Goal: Information Seeking & Learning: Check status

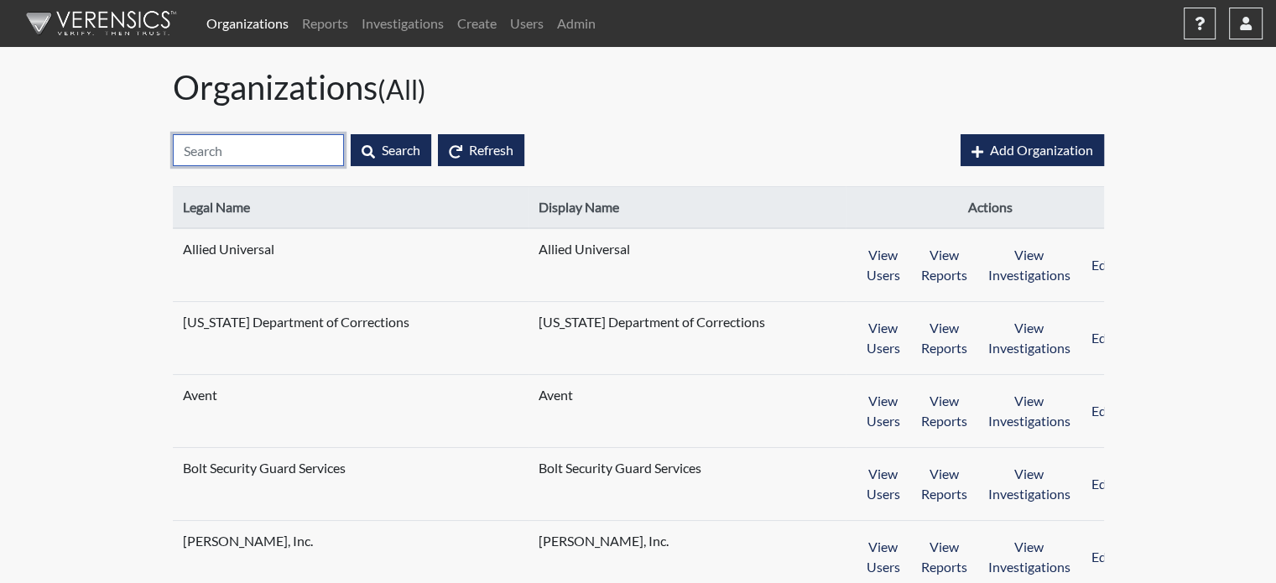
click at [264, 149] on input "text" at bounding box center [258, 150] width 171 height 32
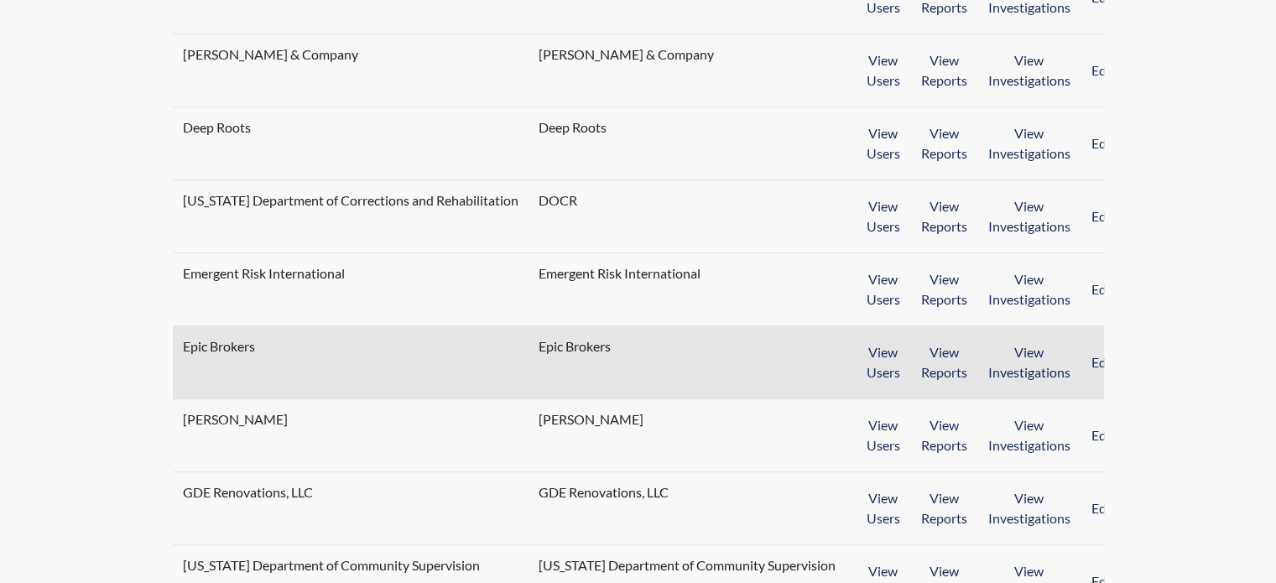
scroll to position [587, 0]
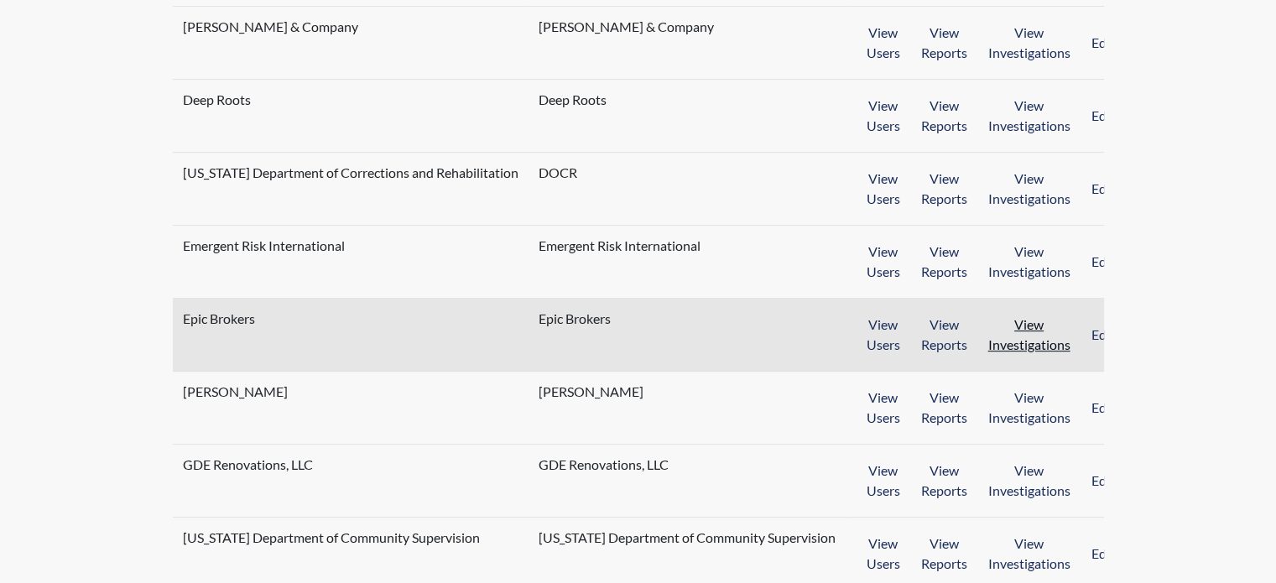
click at [1019, 319] on button "View Investigations" at bounding box center [1029, 335] width 104 height 52
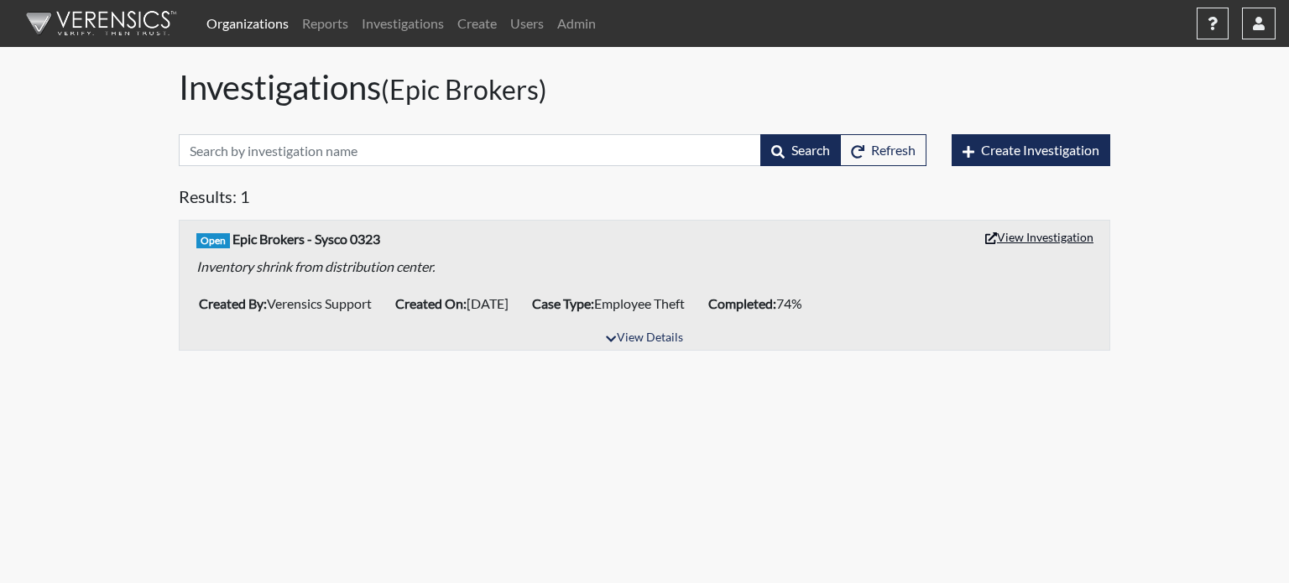
click at [1043, 232] on button "View Investigation" at bounding box center [1038, 237] width 123 height 26
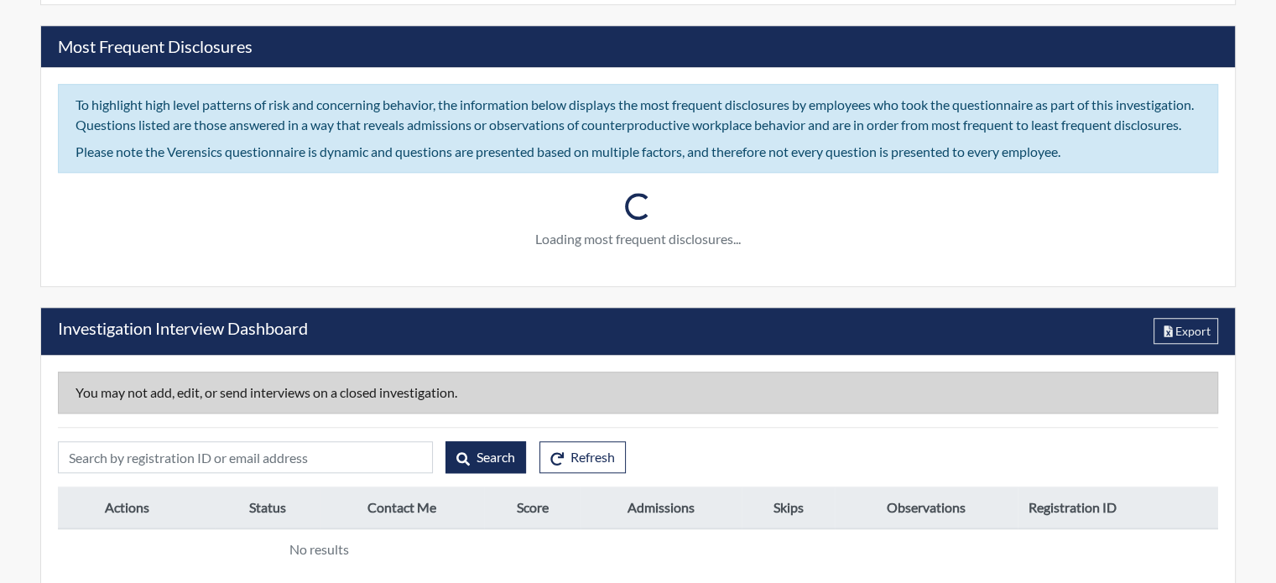
scroll to position [1339, 0]
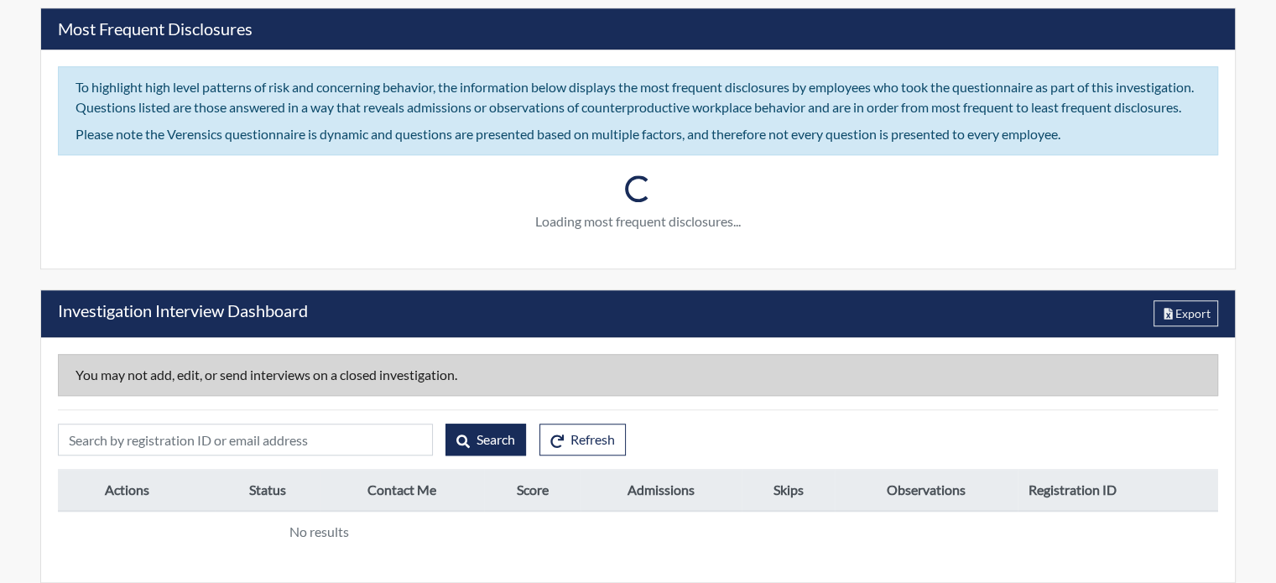
type input "Sysco001"
type input "Verensics Support"
type input "[DATE]"
type input "Employee Theft"
type input "[GEOGRAPHIC_DATA]"
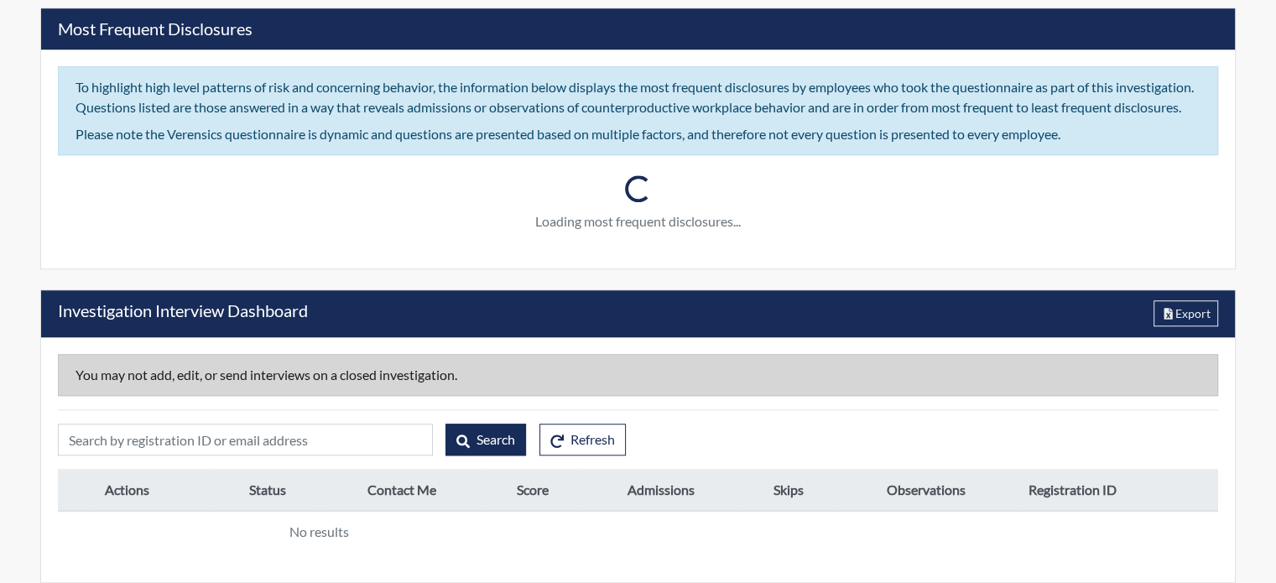
type input "[US_STATE]"
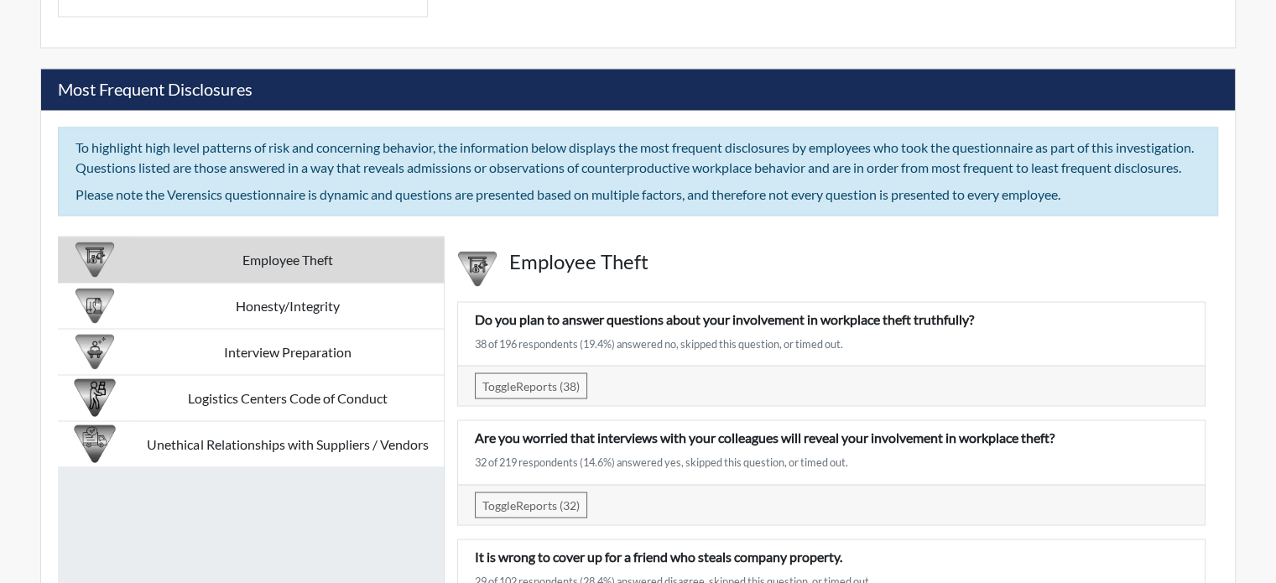
scroll to position [2878, 0]
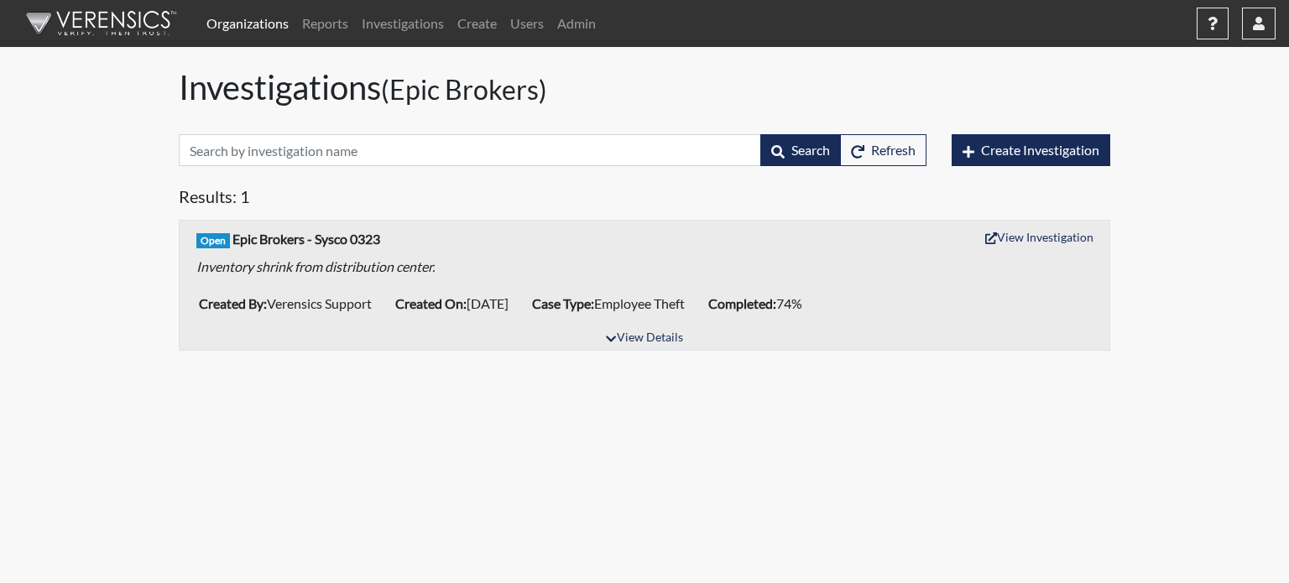
click at [265, 23] on link "Organizations" at bounding box center [248, 24] width 96 height 34
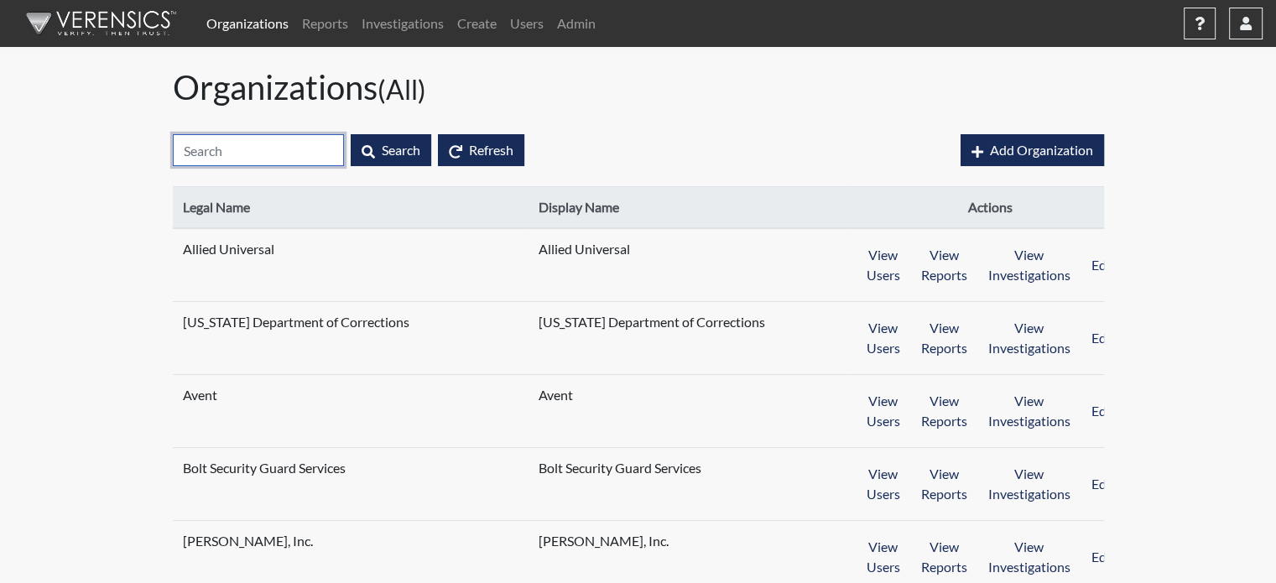
click at [280, 157] on input "text" at bounding box center [258, 150] width 171 height 32
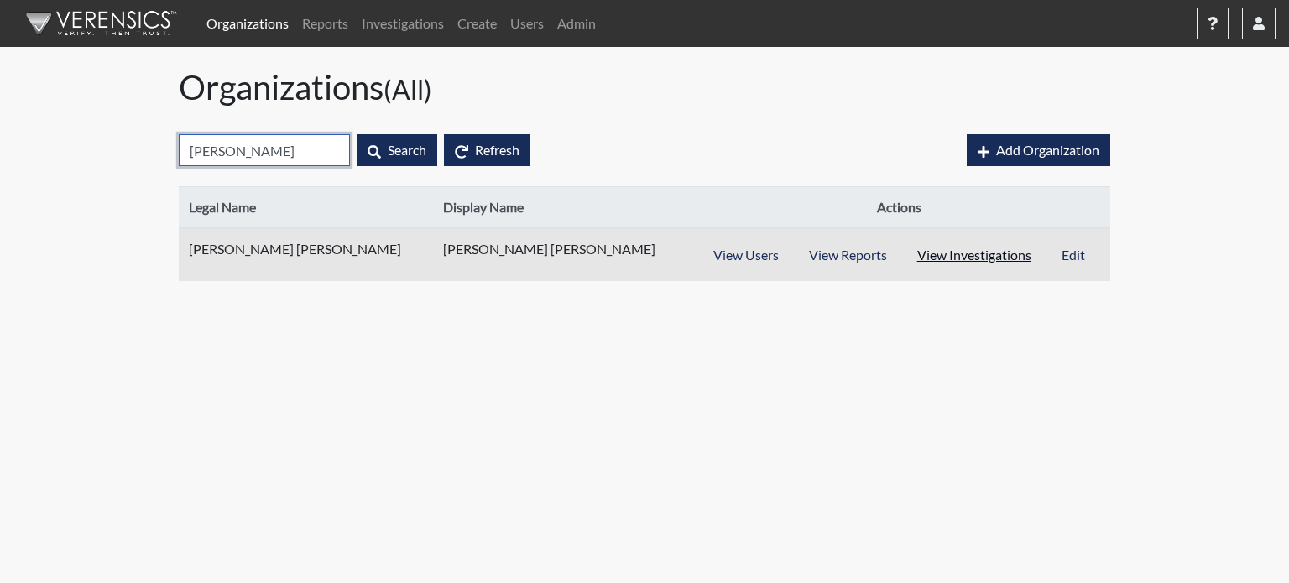
type input "[PERSON_NAME]"
click at [963, 260] on button "View Investigations" at bounding box center [973, 255] width 145 height 32
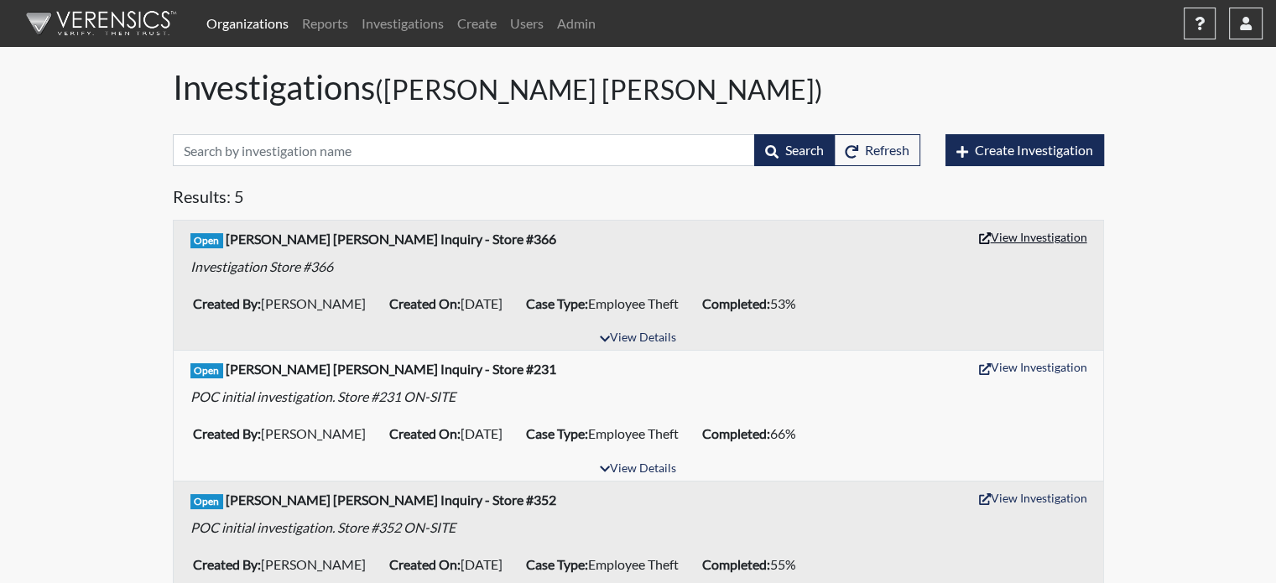
click at [1074, 237] on button "View Investigation" at bounding box center [1033, 237] width 123 height 26
click at [316, 19] on link "Reports" at bounding box center [325, 24] width 60 height 34
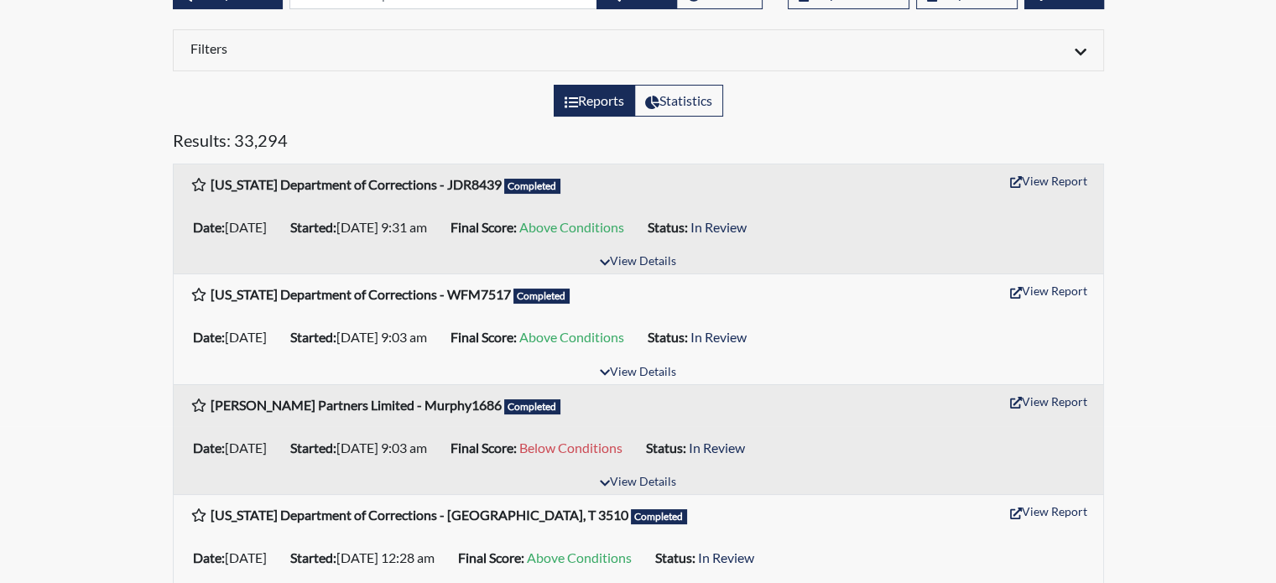
scroll to position [168, 0]
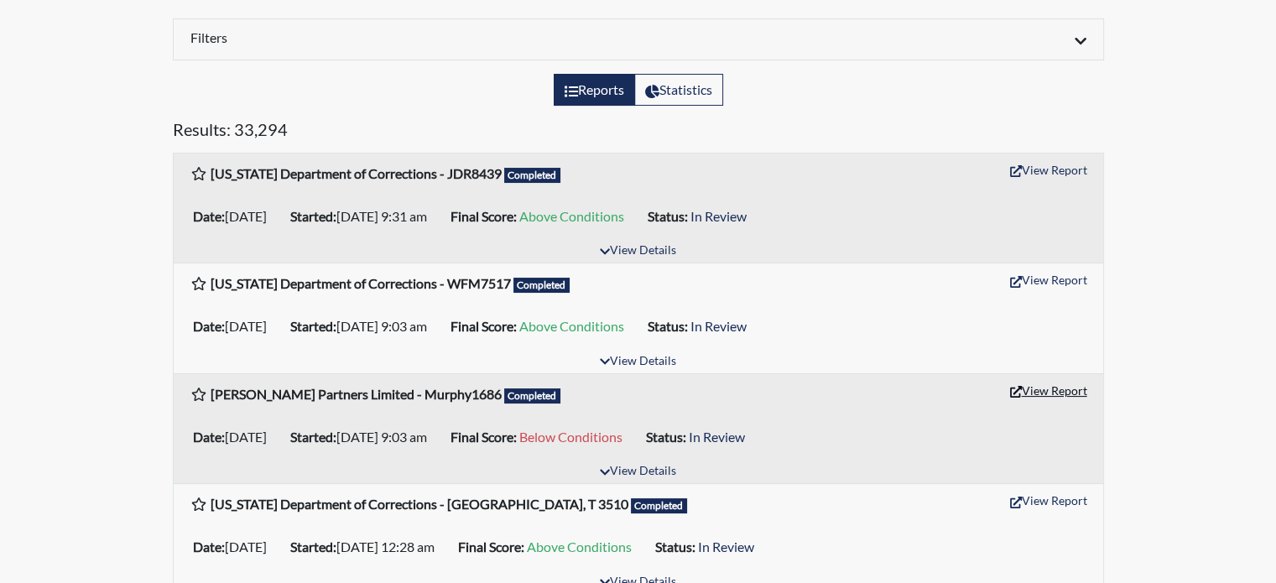
click at [1021, 388] on button "View Report" at bounding box center [1049, 391] width 92 height 26
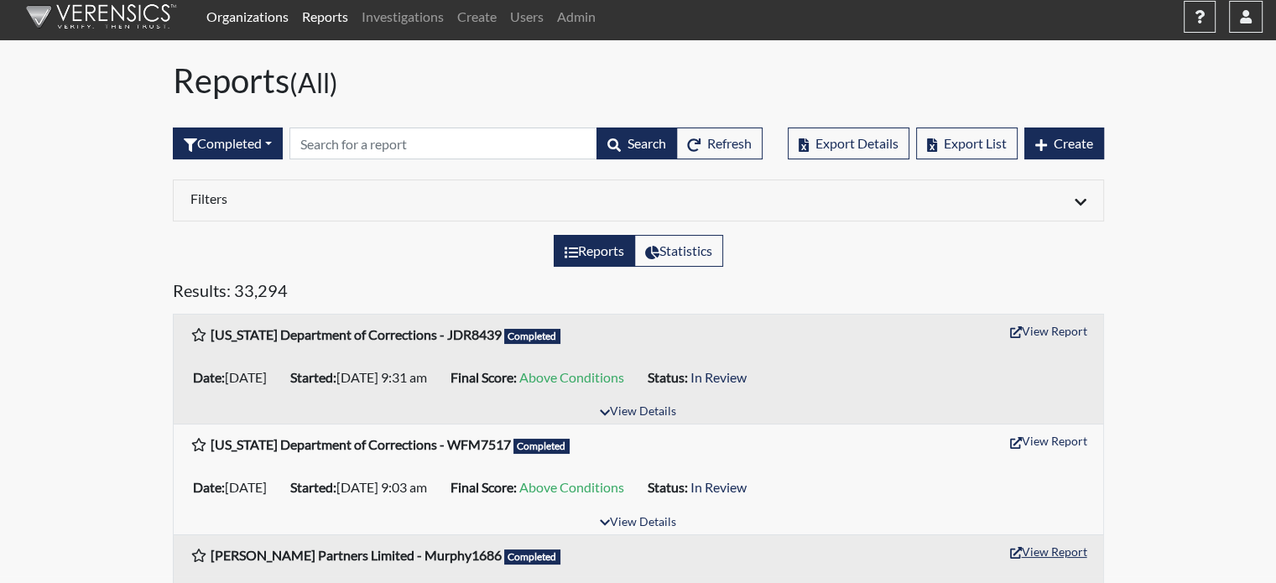
scroll to position [0, 0]
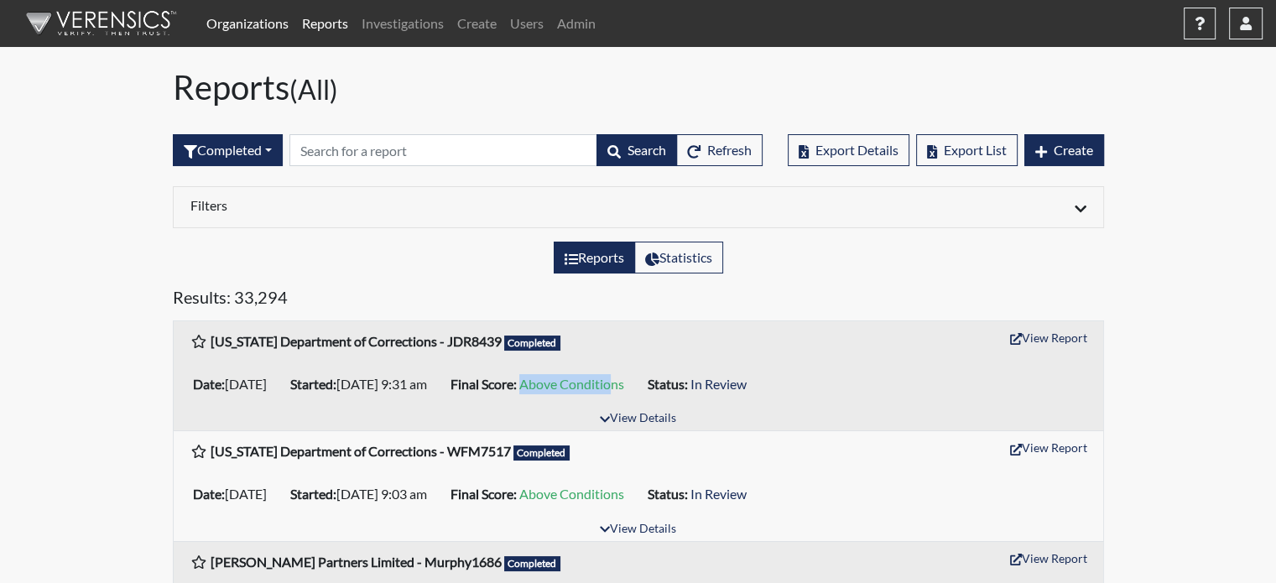
drag, startPoint x: 589, startPoint y: 382, endPoint x: 685, endPoint y: 375, distance: 95.9
click at [624, 376] on span "Above Conditions" at bounding box center [571, 384] width 105 height 16
click at [624, 378] on span "Above Conditions" at bounding box center [571, 384] width 105 height 16
drag, startPoint x: 685, startPoint y: 383, endPoint x: 616, endPoint y: 379, distance: 69.7
click at [616, 379] on span "Above Conditions" at bounding box center [571, 384] width 105 height 16
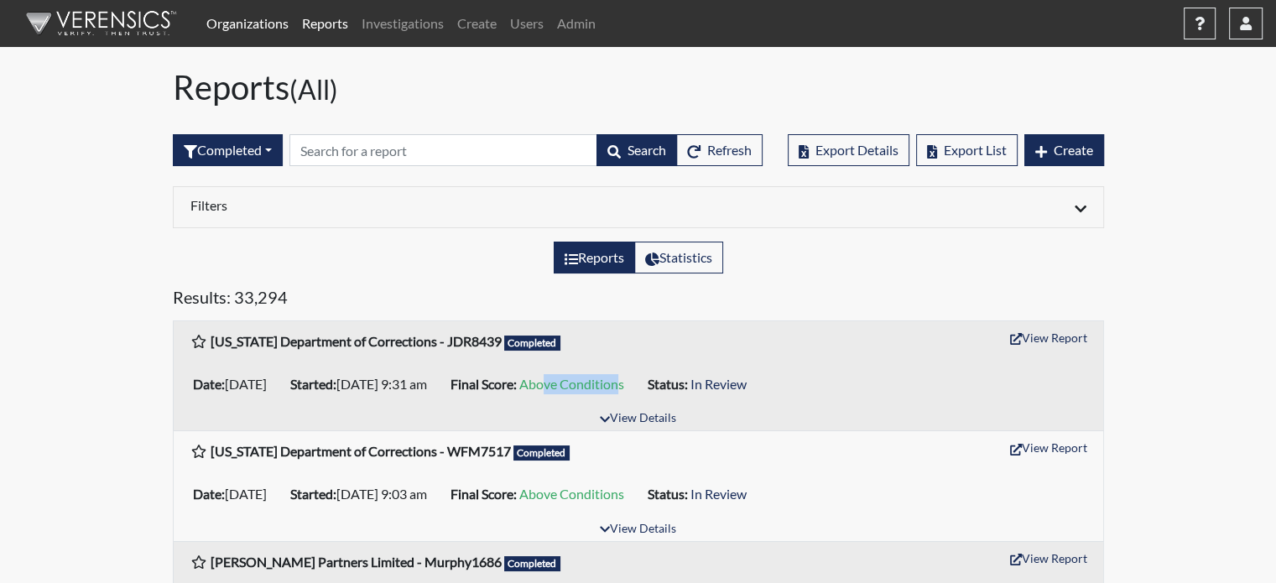
click at [624, 378] on span "Above Conditions" at bounding box center [571, 384] width 105 height 16
drag, startPoint x: 691, startPoint y: 385, endPoint x: 583, endPoint y: 378, distance: 108.5
click at [583, 378] on li "Final Score: Above Conditions" at bounding box center [542, 384] width 197 height 27
click at [612, 379] on span "Above Conditions" at bounding box center [571, 384] width 105 height 16
click at [630, 393] on li "Final Score: Above Conditions" at bounding box center [542, 384] width 197 height 27
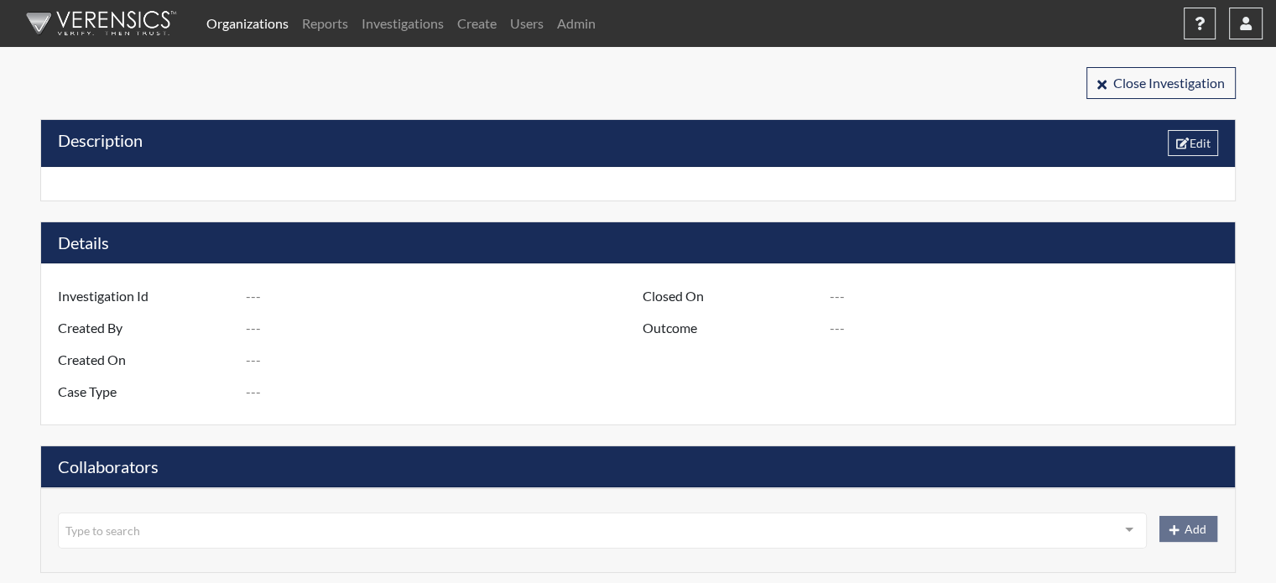
type input "[PERSON_NAME] [PERSON_NAME] Inquiry - Store #366"
type input "[PERSON_NAME]"
type input "[DATE]"
type input "Employee Theft"
type input "[GEOGRAPHIC_DATA]"
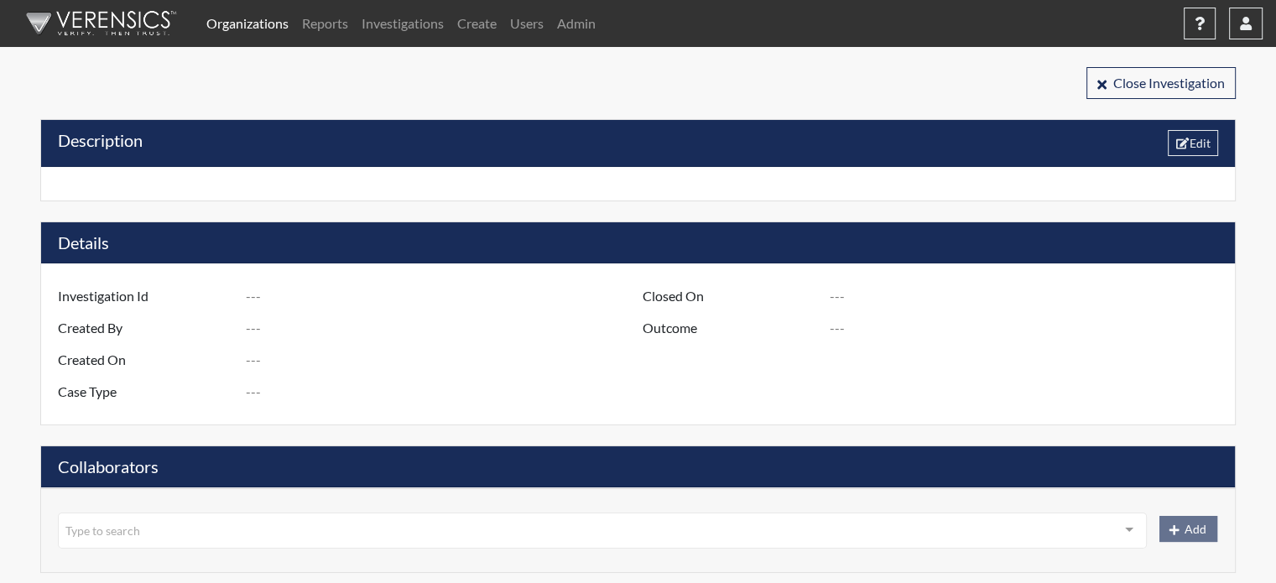
type input "Virginia"
type input "Store #366"
type input "Human Resources"
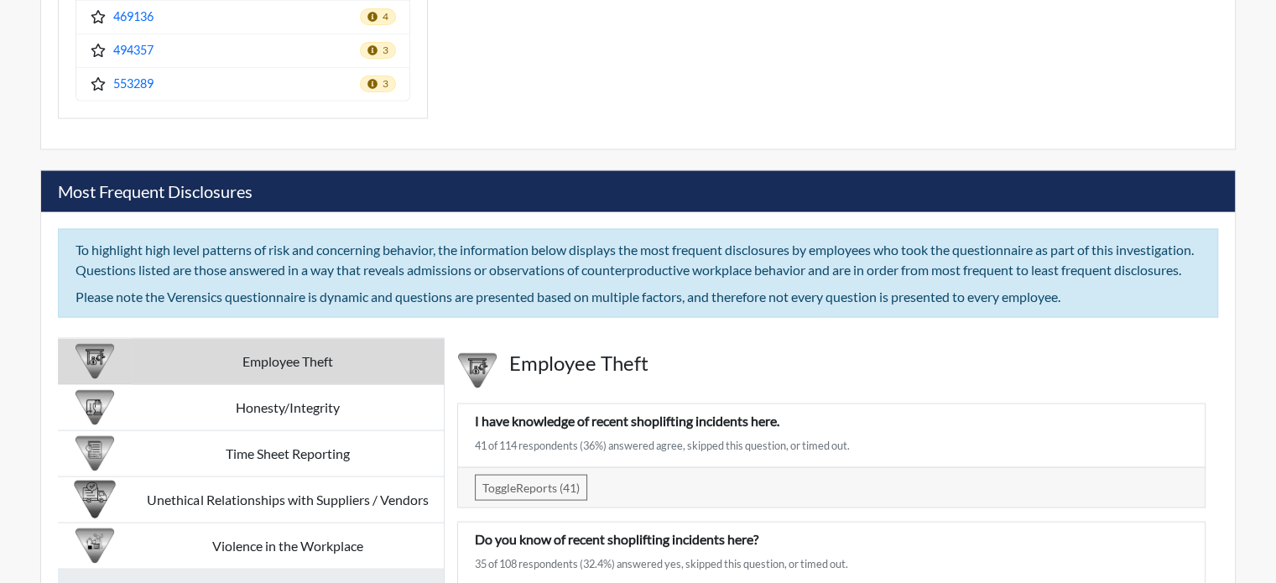
scroll to position [3608, 0]
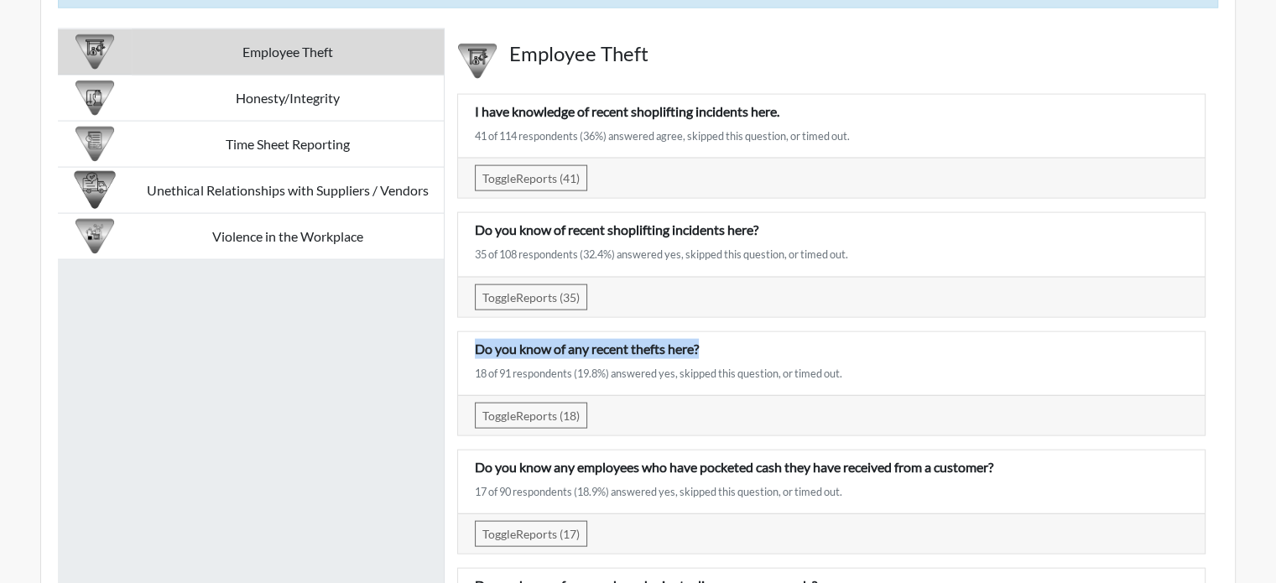
drag, startPoint x: 711, startPoint y: 359, endPoint x: 462, endPoint y: 352, distance: 249.3
click at [459, 352] on div "Do you know of any recent thefts here? 18 of 91 respondents (19.8%) answered ye…" at bounding box center [831, 363] width 747 height 63
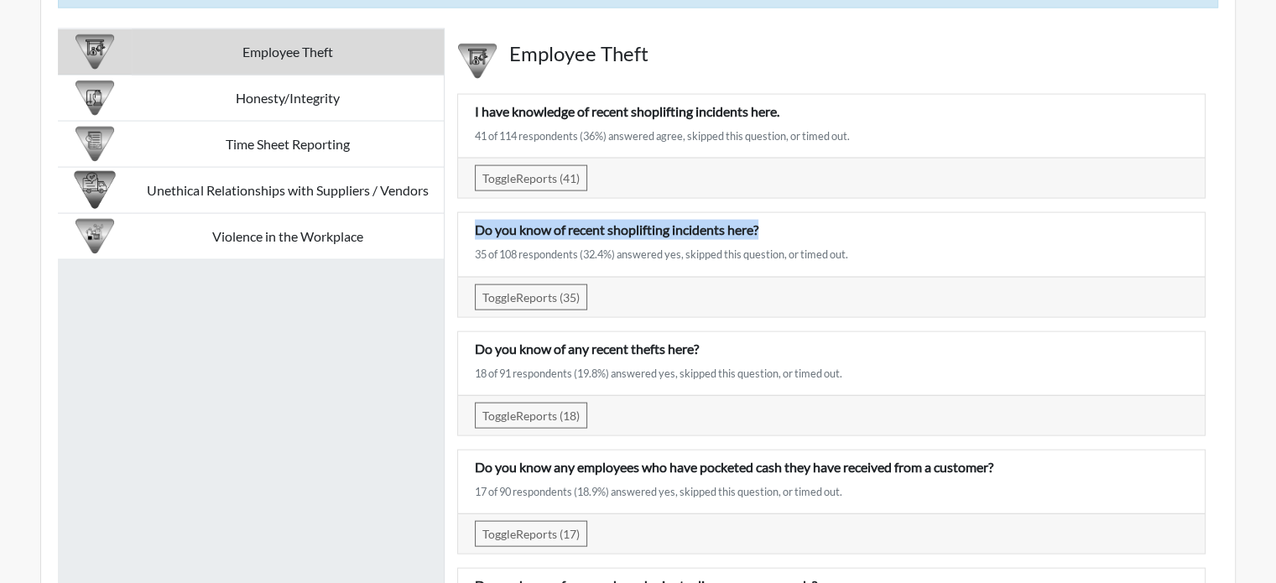
drag, startPoint x: 709, startPoint y: 236, endPoint x: 464, endPoint y: 242, distance: 245.1
click at [464, 242] on div "Do you know of recent shoplifting incidents here? 35 of 108 respondents (32.4%)…" at bounding box center [831, 245] width 738 height 50
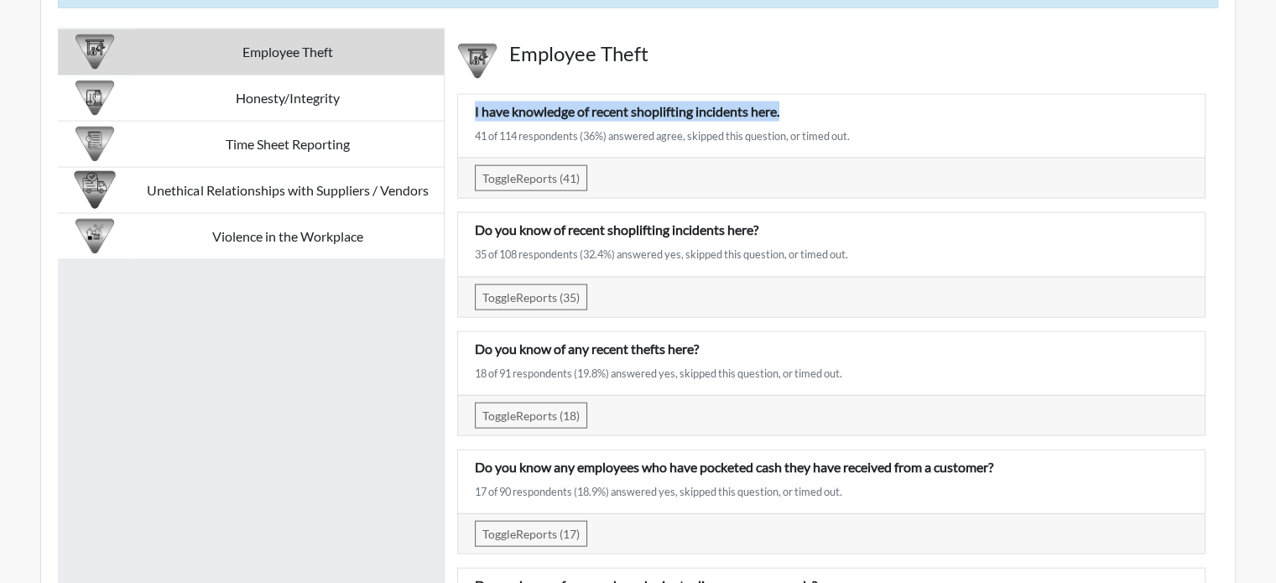
drag, startPoint x: 788, startPoint y: 116, endPoint x: 472, endPoint y: 128, distance: 316.5
click at [472, 128] on div "I have knowledge of recent shoplifting incidents here. 41 of 114 respondents (3…" at bounding box center [831, 127] width 738 height 50
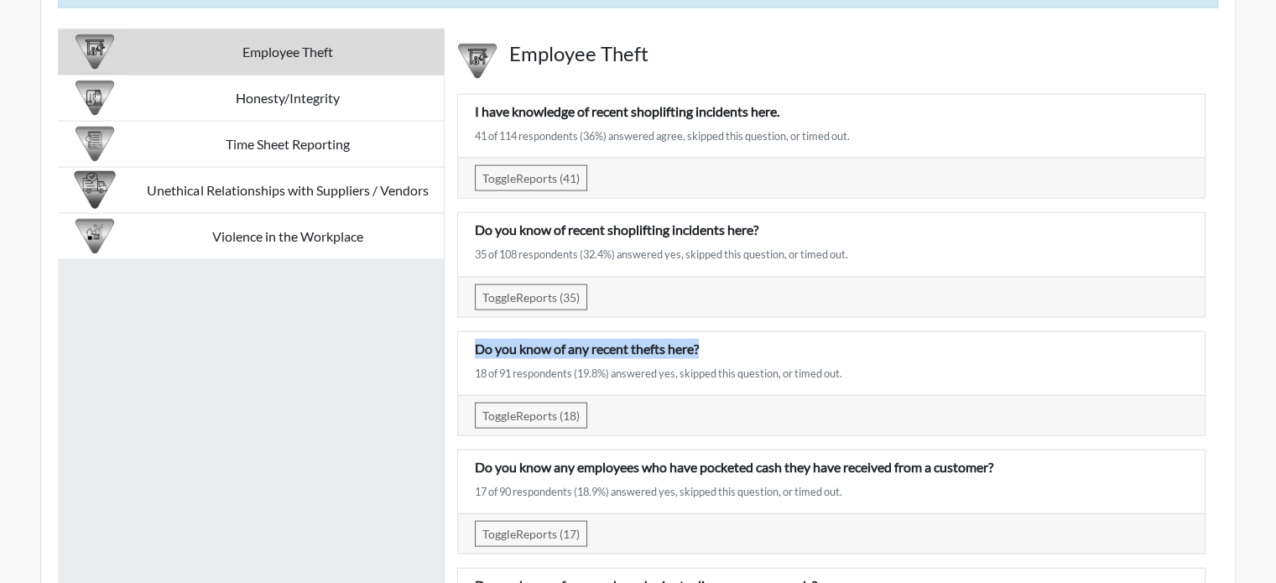
drag, startPoint x: 712, startPoint y: 352, endPoint x: 463, endPoint y: 337, distance: 249.6
click at [463, 337] on div "Do you know of any recent thefts here? 18 of 91 respondents (19.8%) answered ye…" at bounding box center [831, 363] width 747 height 63
click at [782, 121] on p "I have knowledge of recent shoplifting incidents here." at bounding box center [831, 112] width 713 height 20
drag, startPoint x: 490, startPoint y: 145, endPoint x: 464, endPoint y: 140, distance: 26.5
click at [464, 140] on div "I have knowledge of recent shoplifting incidents here. 41 of 114 respondents (3…" at bounding box center [831, 127] width 738 height 50
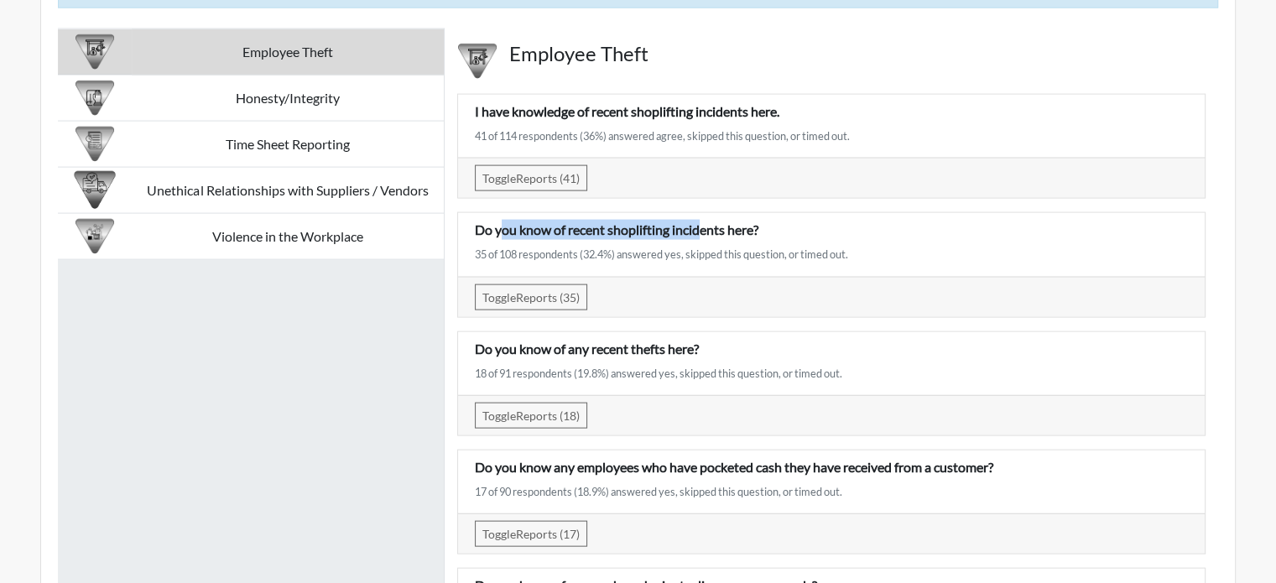
drag, startPoint x: 501, startPoint y: 232, endPoint x: 698, endPoint y: 246, distance: 197.7
click at [698, 246] on div "Do you know of recent shoplifting incidents here? 35 of 108 respondents (32.4%)…" at bounding box center [831, 245] width 738 height 50
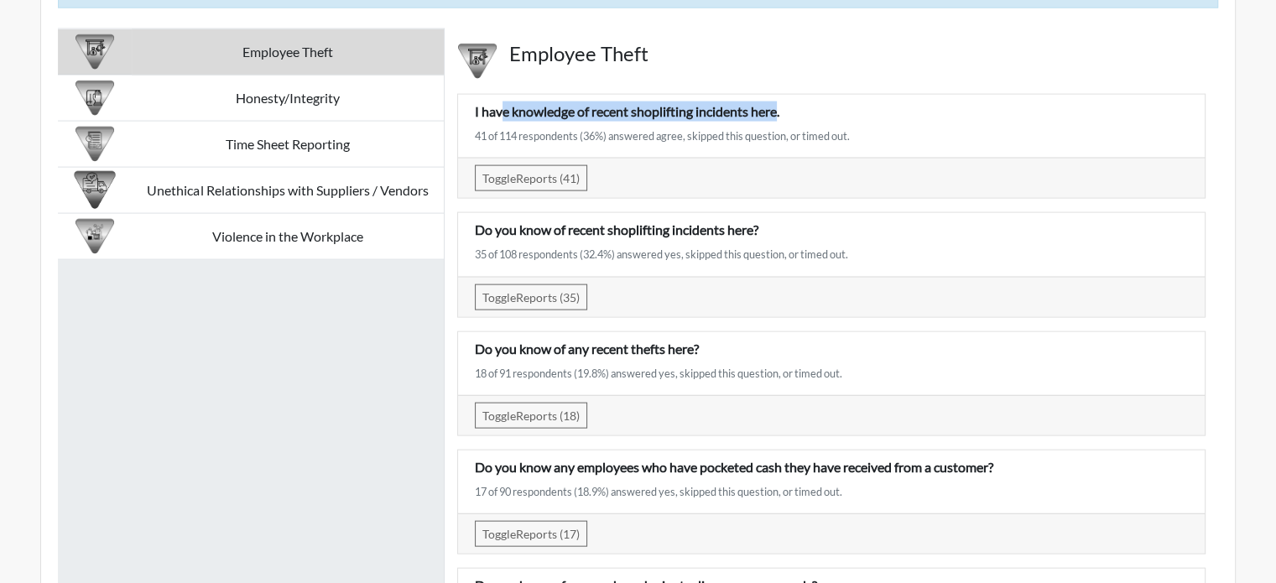
drag, startPoint x: 525, startPoint y: 127, endPoint x: 778, endPoint y: 117, distance: 252.7
click at [784, 106] on div "I have knowledge of recent shoplifting incidents here. 41 of 114 respondents (3…" at bounding box center [831, 126] width 747 height 63
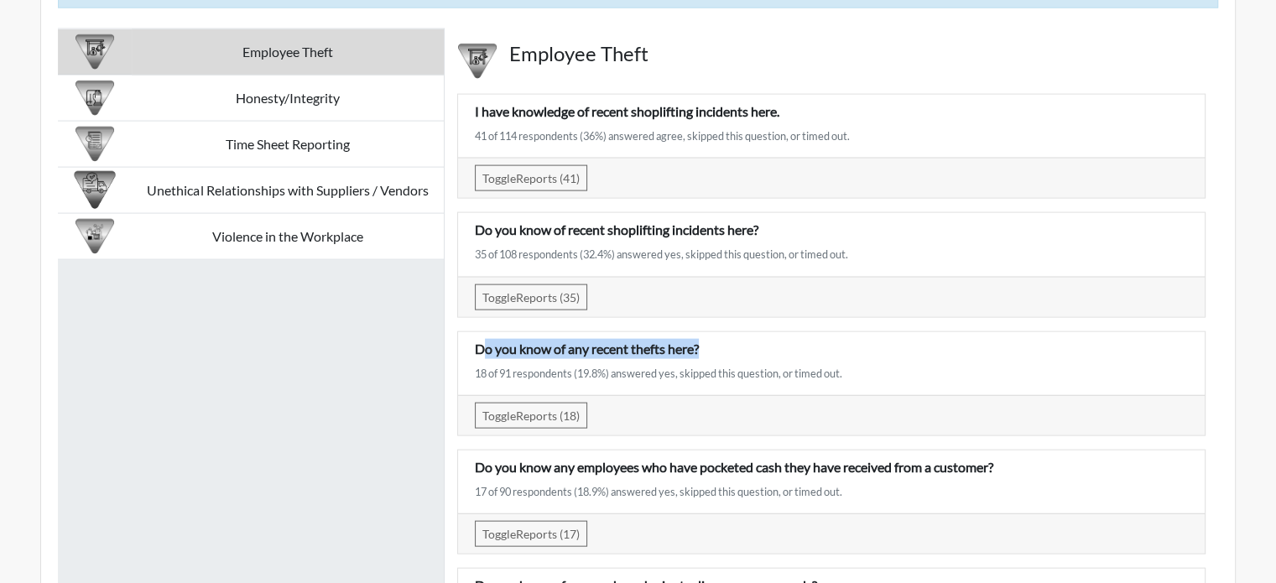
drag, startPoint x: 483, startPoint y: 352, endPoint x: 736, endPoint y: 357, distance: 252.6
click at [716, 355] on p "Do you know of any recent thefts here?" at bounding box center [831, 349] width 713 height 20
click at [756, 298] on div "Toggle Reports (35)" at bounding box center [831, 297] width 713 height 26
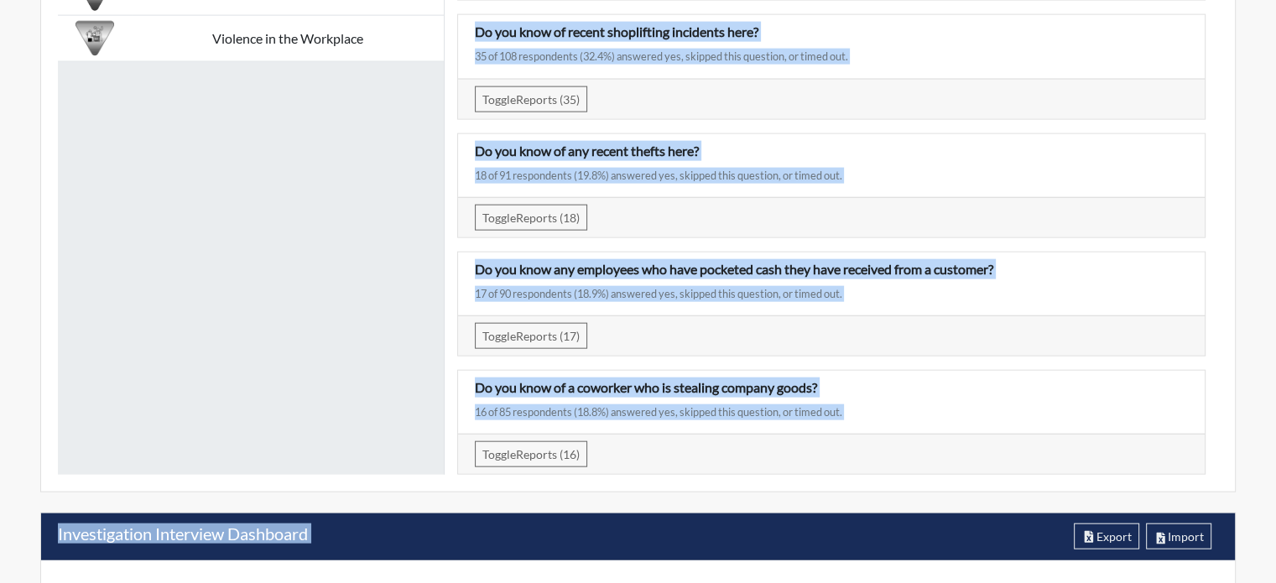
scroll to position [3917, 0]
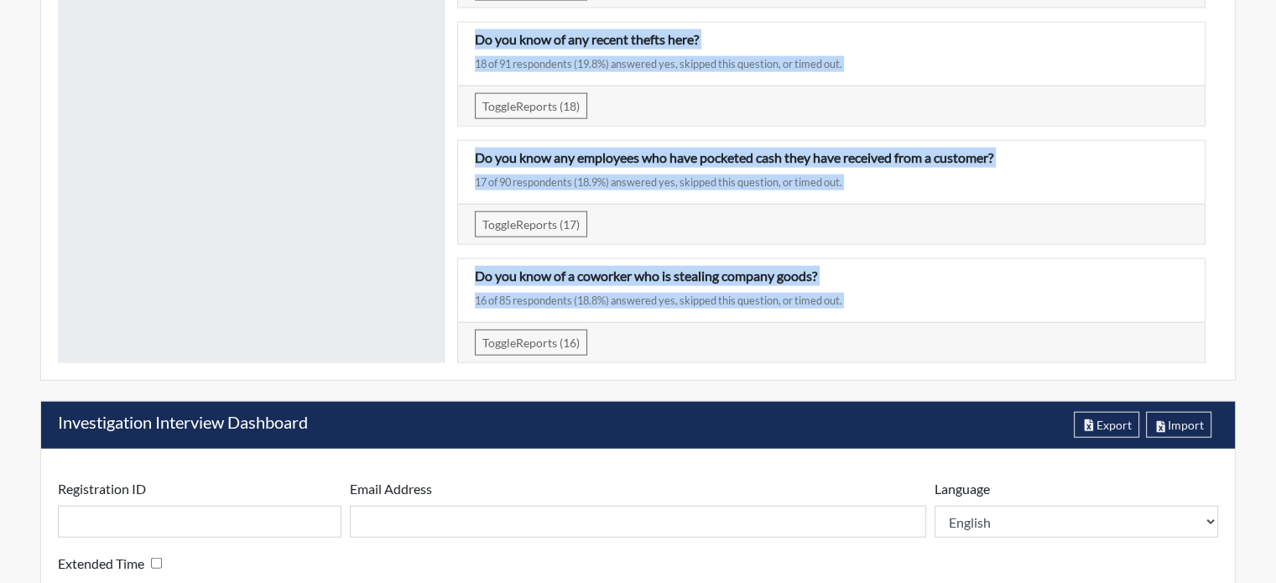
drag, startPoint x: 469, startPoint y: 120, endPoint x: 762, endPoint y: 322, distance: 355.8
click at [760, 323] on div "I have knowledge of recent shoplifting incidents here. 41 of 114 respondents (3…" at bounding box center [832, 67] width 774 height 592
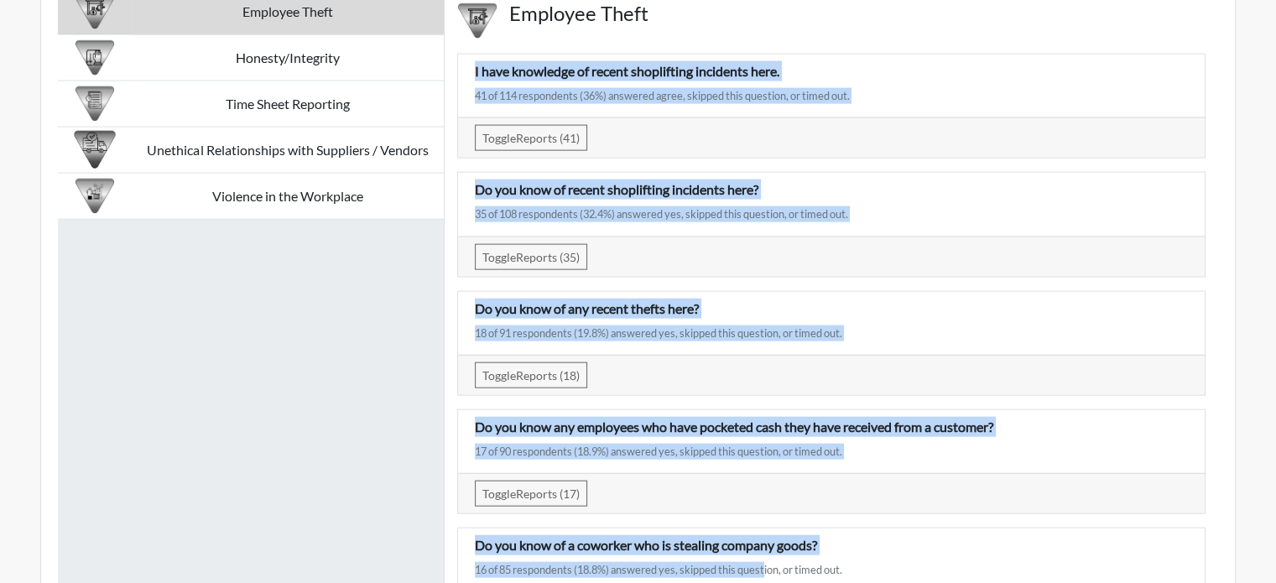
scroll to position [3582, 0]
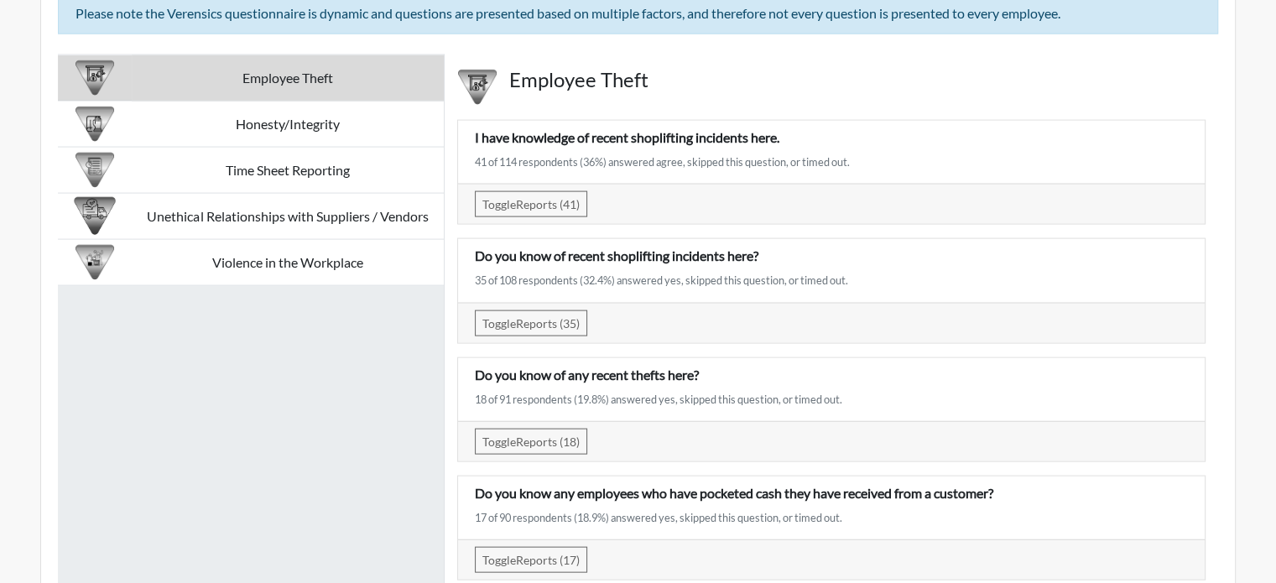
click at [262, 401] on div "Employee Theft Honesty/Integrity Time Sheet Reporting Unethical Relationships w…" at bounding box center [251, 377] width 387 height 644
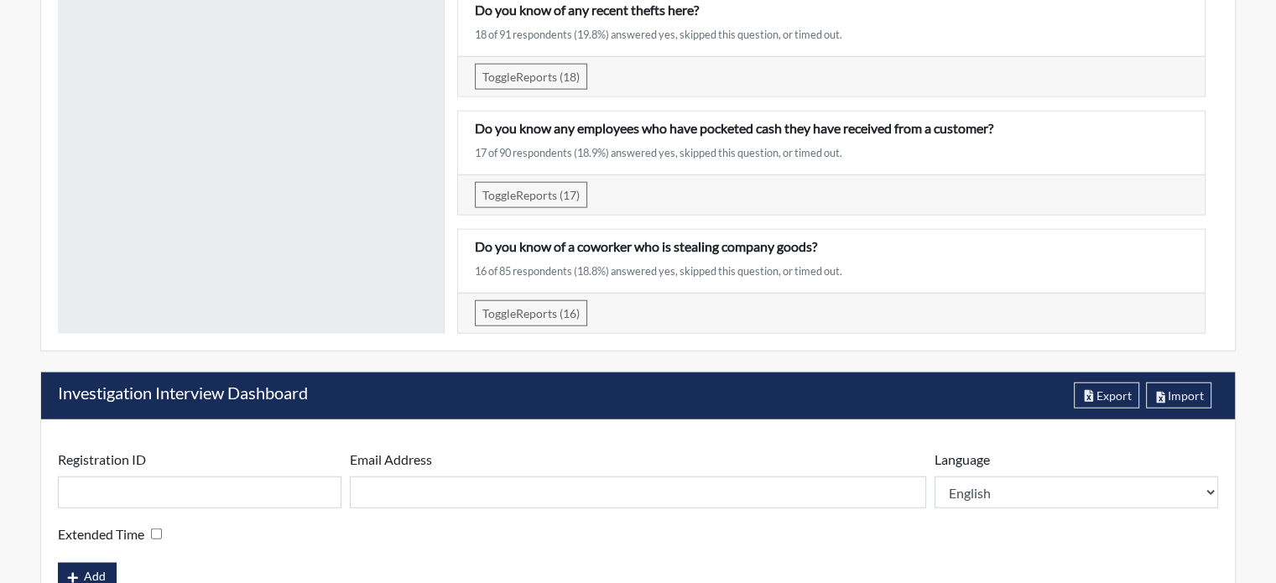
scroll to position [3917, 0]
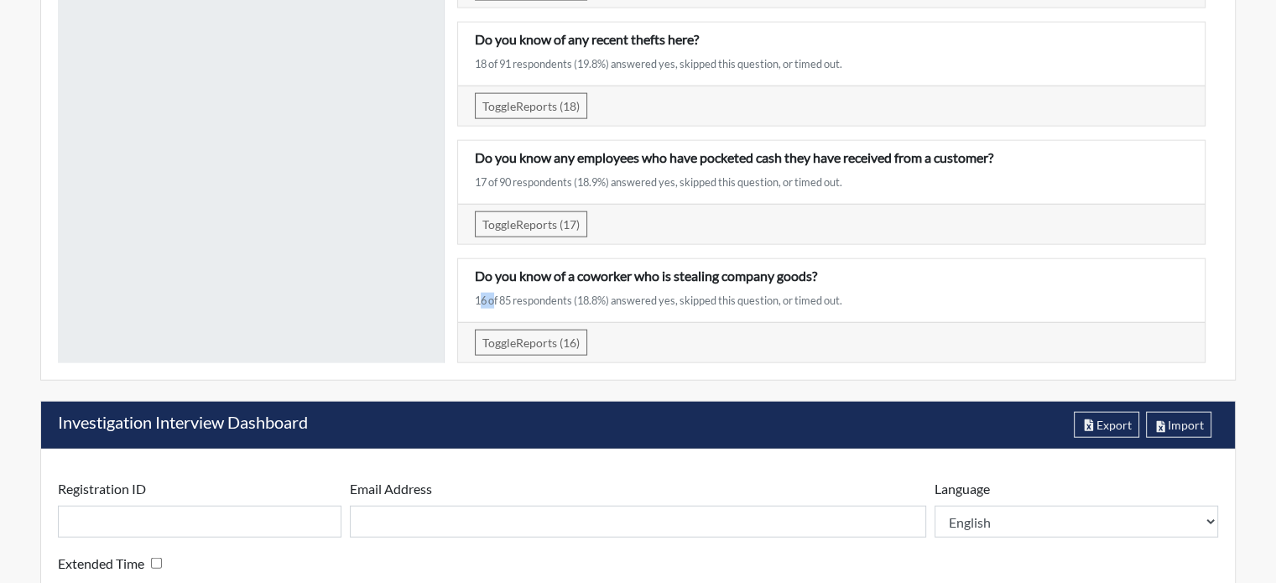
drag, startPoint x: 492, startPoint y: 308, endPoint x: 476, endPoint y: 305, distance: 16.3
click at [476, 305] on div "16 of 85 respondents (18.8%) answered yes, skipped this question, or timed out." at bounding box center [831, 301] width 713 height 16
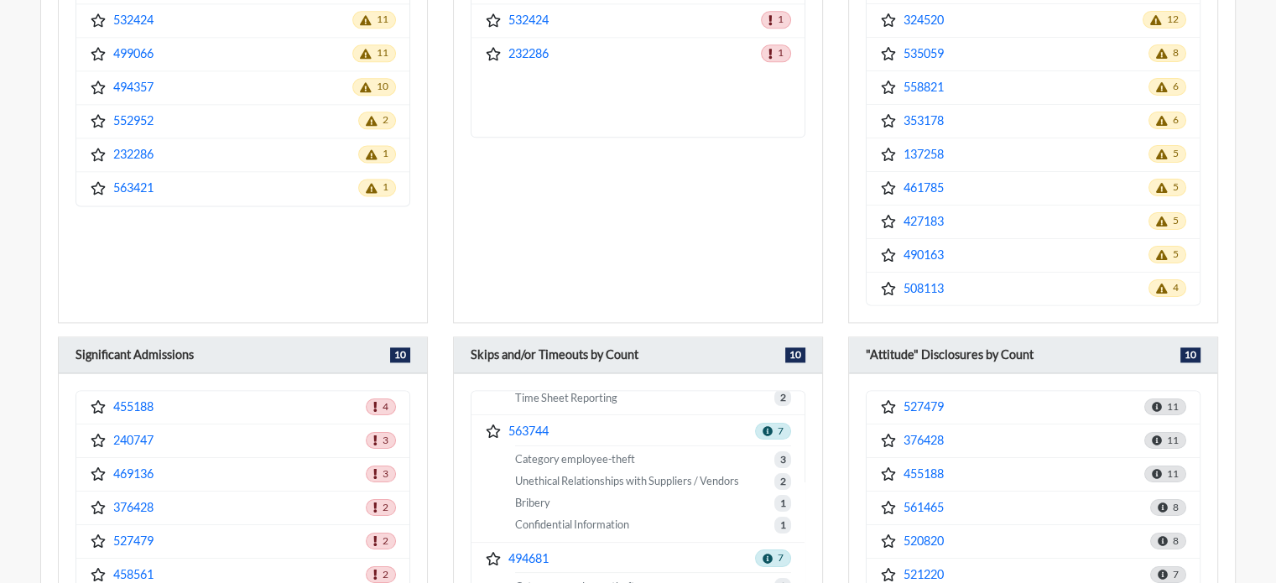
scroll to position [2155, 0]
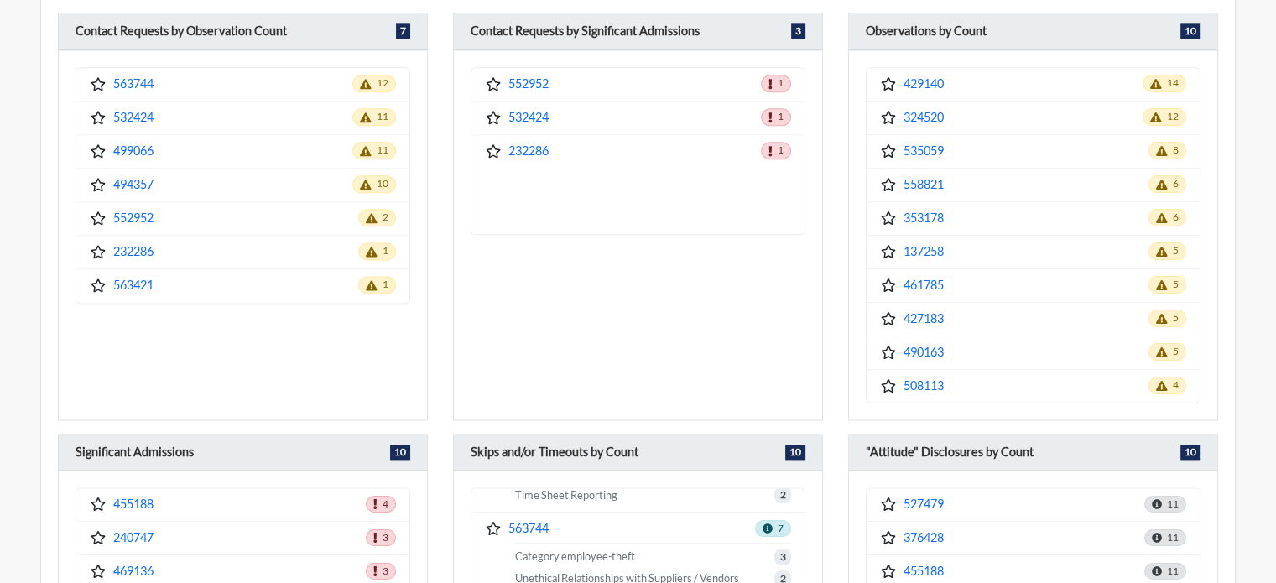
click at [675, 256] on div "552952 1 532424 1 232286 1" at bounding box center [638, 234] width 368 height 369
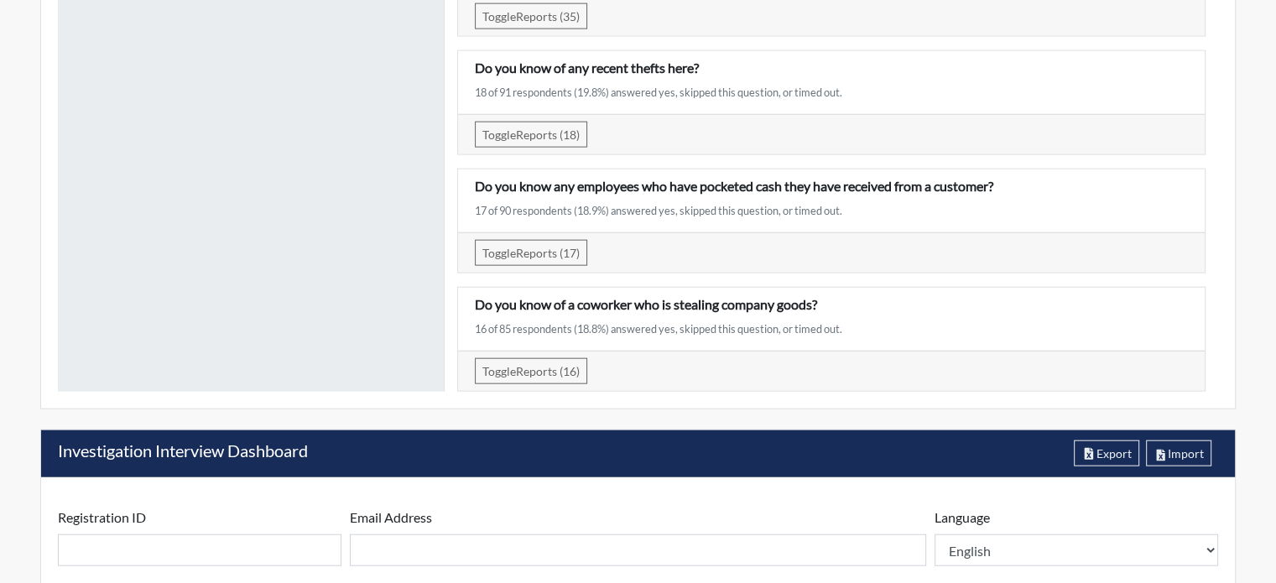
scroll to position [3917, 0]
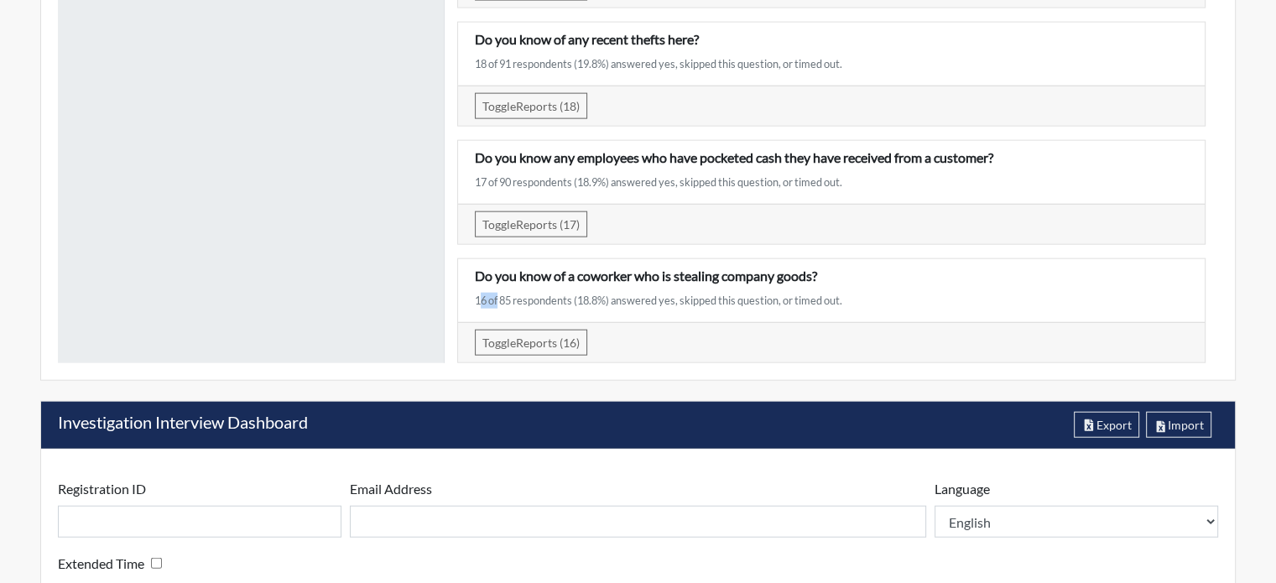
drag, startPoint x: 492, startPoint y: 300, endPoint x: 473, endPoint y: 301, distance: 19.3
click at [473, 301] on div "Do you know of a coworker who is stealing company goods? 16 of 85 respondents (…" at bounding box center [831, 291] width 738 height 50
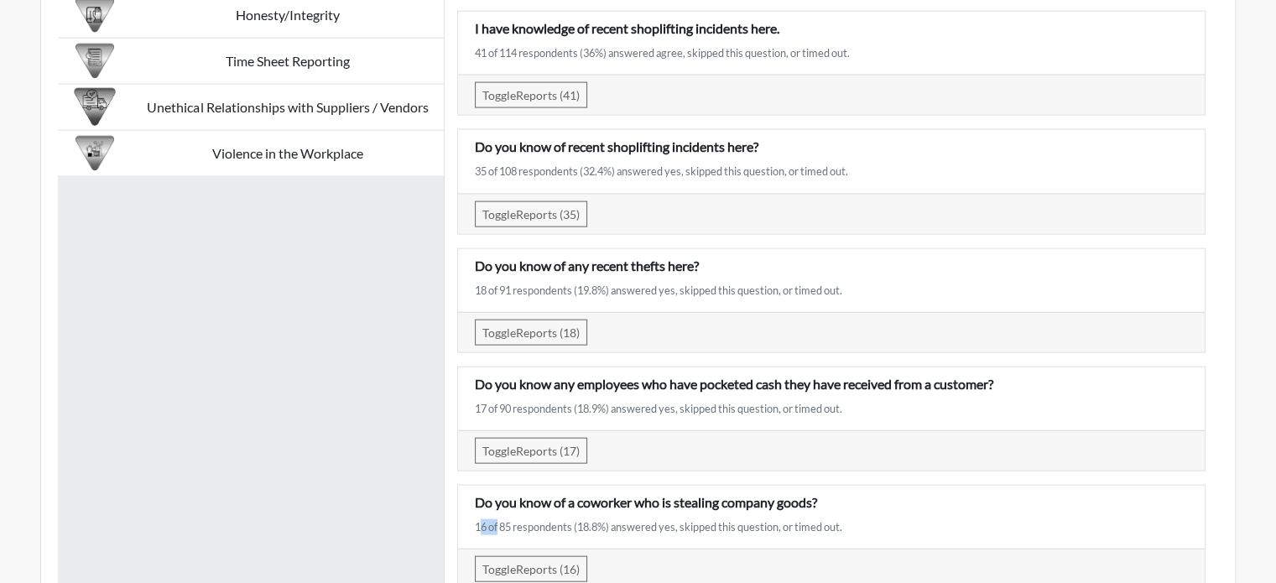
scroll to position [3666, 0]
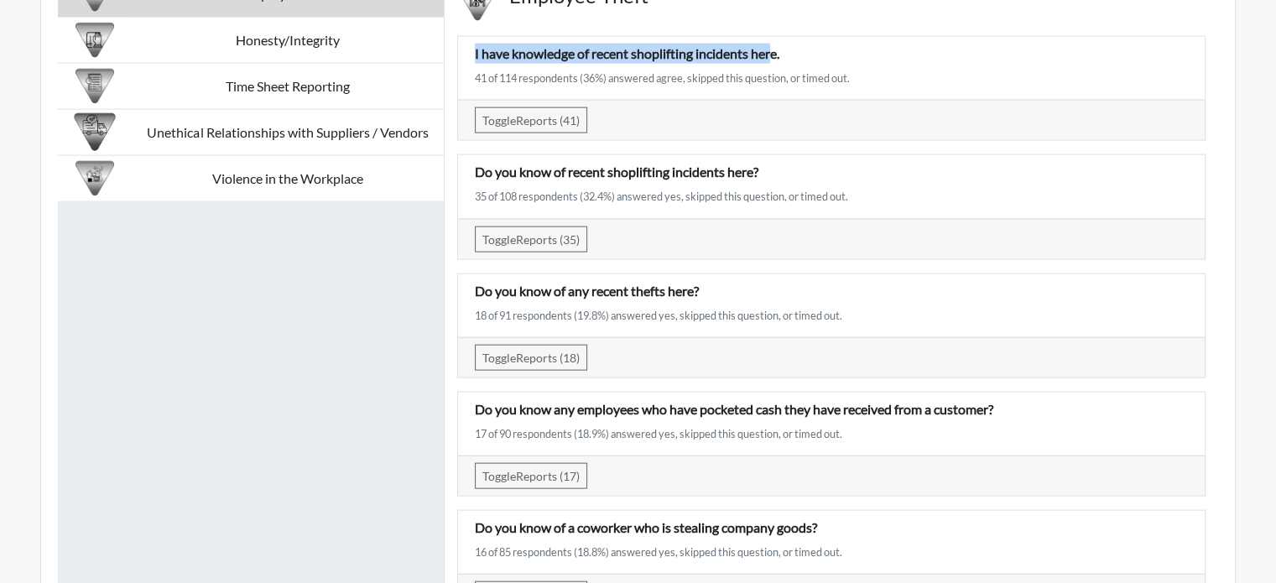
drag, startPoint x: 472, startPoint y: 60, endPoint x: 778, endPoint y: 60, distance: 306.2
click at [778, 60] on div "I have knowledge of recent shoplifting incidents here. 41 of 114 respondents (3…" at bounding box center [831, 69] width 738 height 50
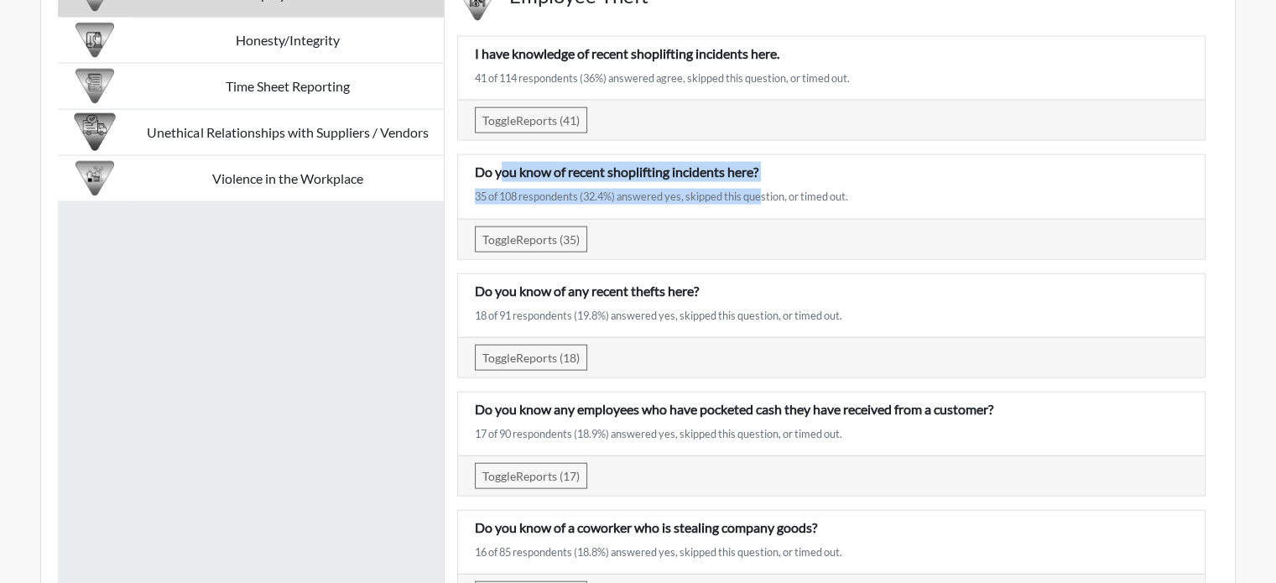
drag, startPoint x: 500, startPoint y: 167, endPoint x: 760, endPoint y: 194, distance: 261.5
click at [760, 194] on div "Do you know of recent shoplifting incidents here? 35 of 108 respondents (32.4%)…" at bounding box center [831, 187] width 738 height 50
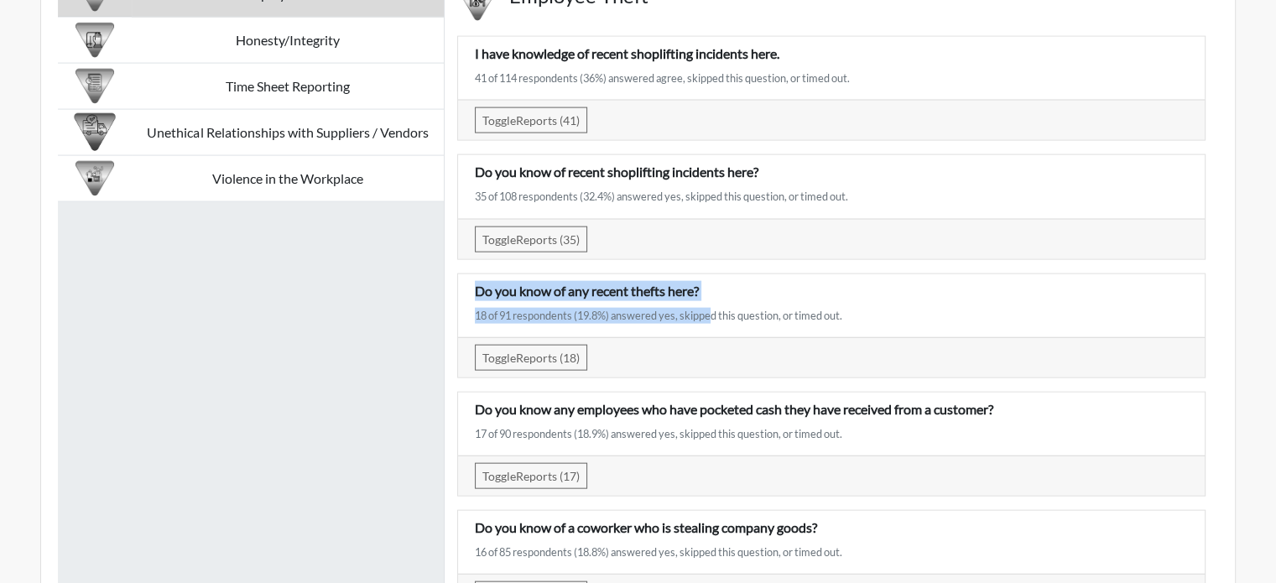
drag, startPoint x: 473, startPoint y: 299, endPoint x: 706, endPoint y: 305, distance: 233.3
click at [706, 305] on div "Do you know of any recent thefts here? 18 of 91 respondents (19.8%) answered ye…" at bounding box center [831, 306] width 738 height 50
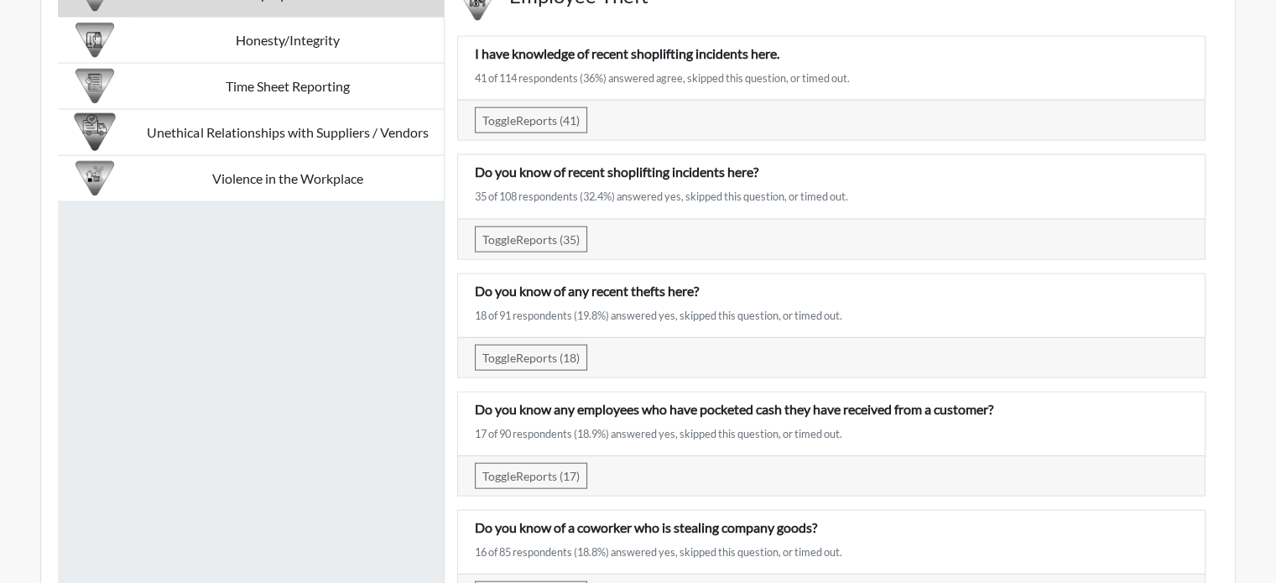
click at [335, 317] on div "Employee Theft Honesty/Integrity Time Sheet Reporting Unethical Relationships w…" at bounding box center [251, 293] width 387 height 644
drag, startPoint x: 487, startPoint y: 89, endPoint x: 477, endPoint y: 86, distance: 10.4
click at [477, 86] on div "41 of 114 respondents (36%) answered agree, skipped this question, or timed out." at bounding box center [831, 78] width 713 height 16
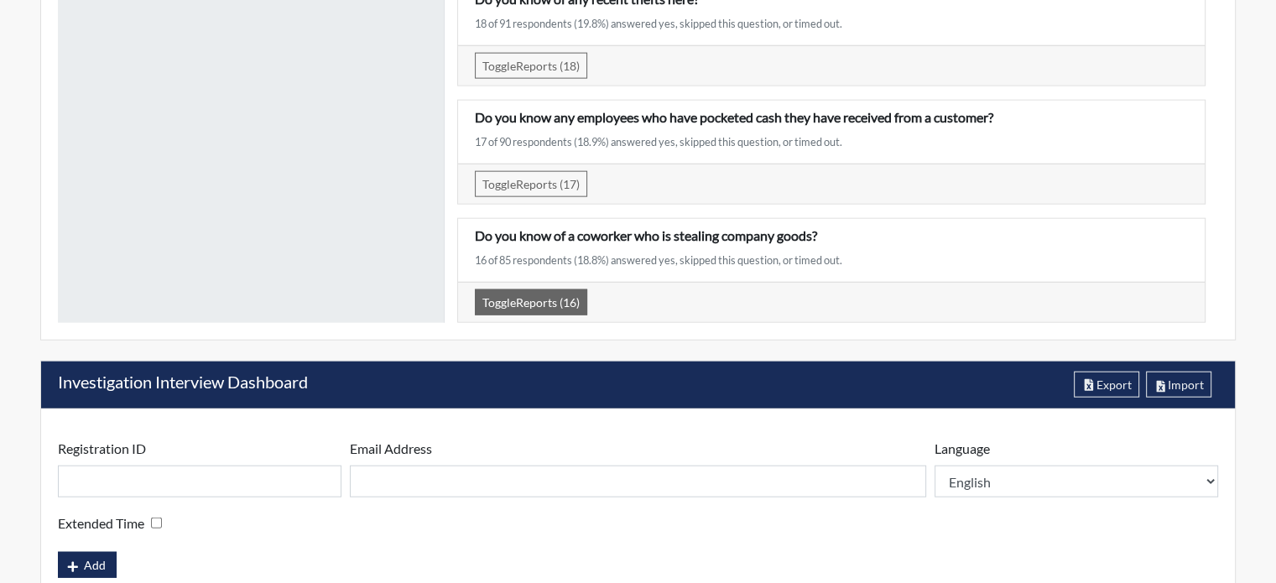
scroll to position [4001, 0]
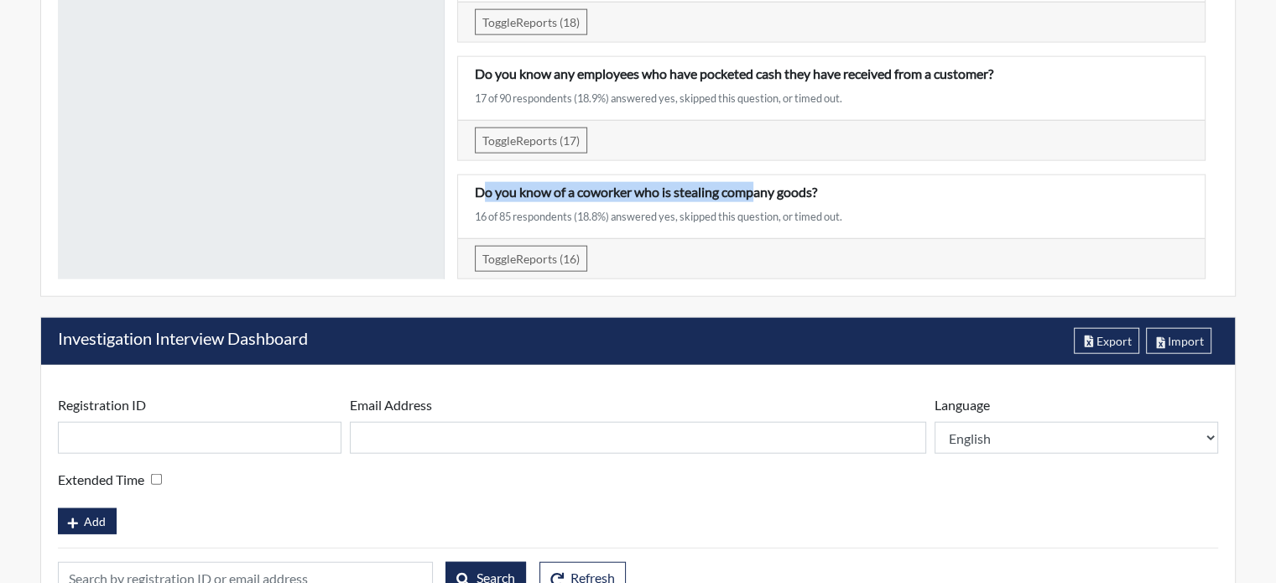
drag, startPoint x: 485, startPoint y: 196, endPoint x: 754, endPoint y: 201, distance: 269.4
click at [754, 201] on p "Do you know of a coworker who is stealing company goods?" at bounding box center [831, 192] width 713 height 20
drag, startPoint x: 487, startPoint y: 224, endPoint x: 477, endPoint y: 224, distance: 9.2
click at [477, 224] on div "16 of 85 respondents (18.8%) answered yes, skipped this question, or timed out." at bounding box center [831, 217] width 713 height 16
drag, startPoint x: 409, startPoint y: 221, endPoint x: 423, endPoint y: 221, distance: 13.4
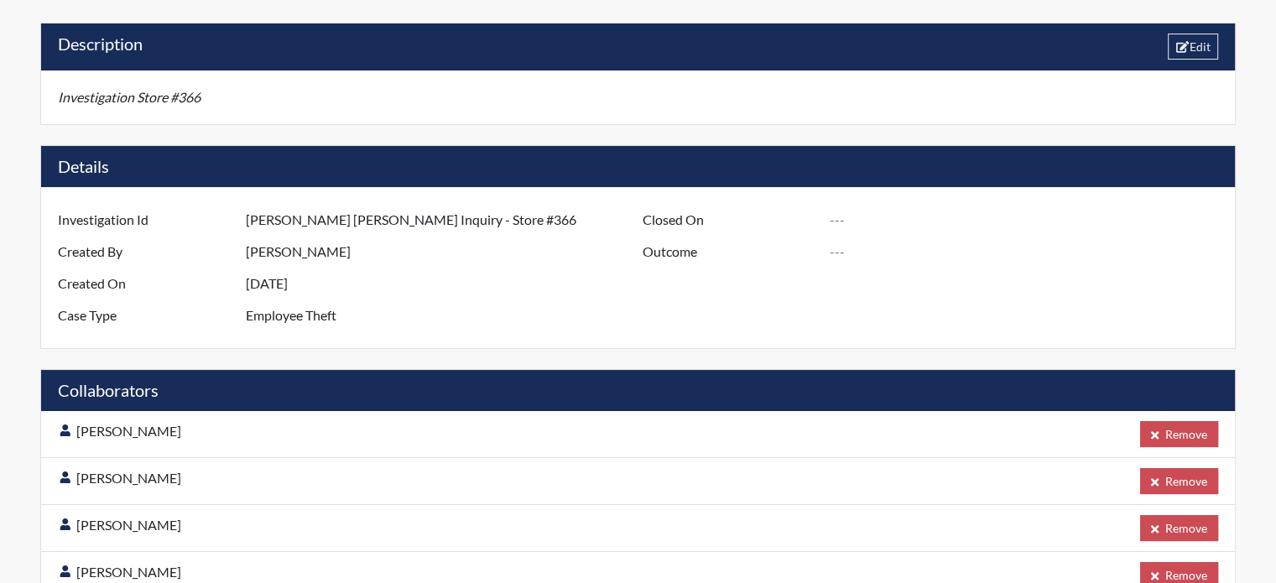
scroll to position [0, 0]
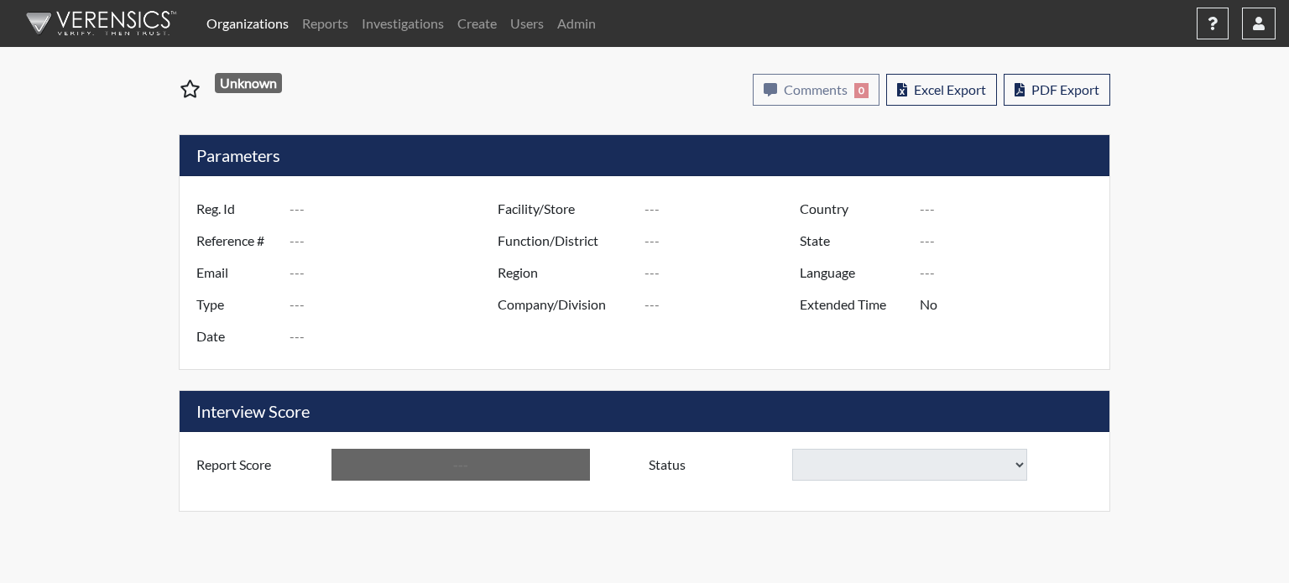
type input "Murphy1686"
type input "51236"
type input "[EMAIL_ADDRESS][DOMAIN_NAME]"
type input "Pre-Employment"
type input "Sep 11, 2025"
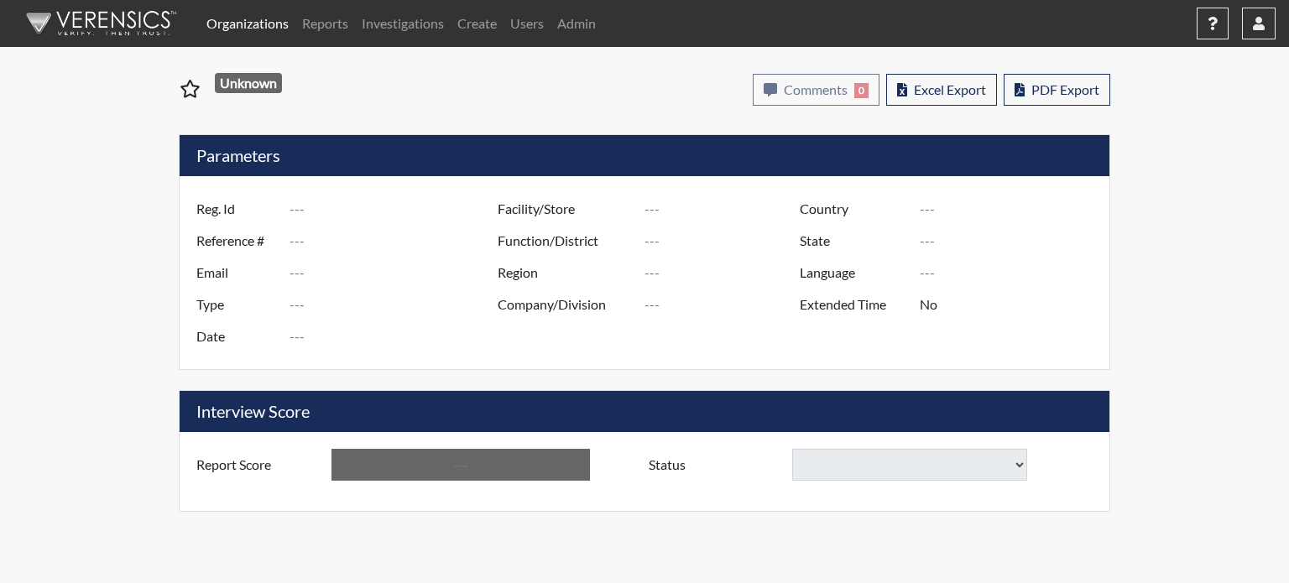
type input "Administrative Support"
type input "Houston"
type input "[GEOGRAPHIC_DATA]"
type input "[US_STATE]"
type input "English"
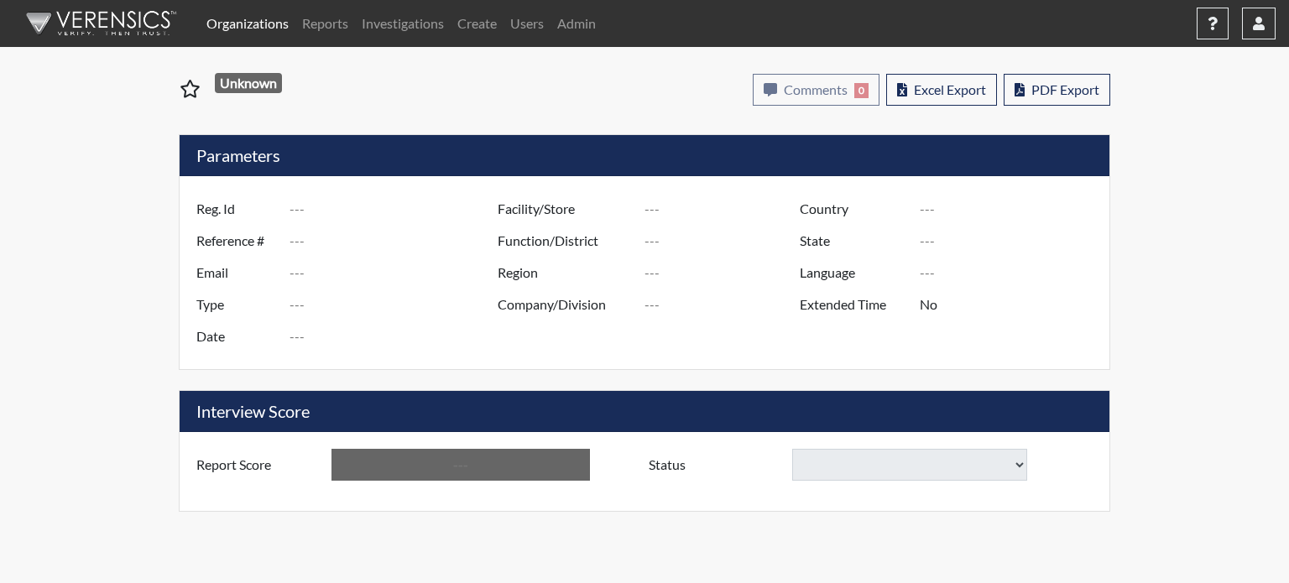
type input "Below Conditions"
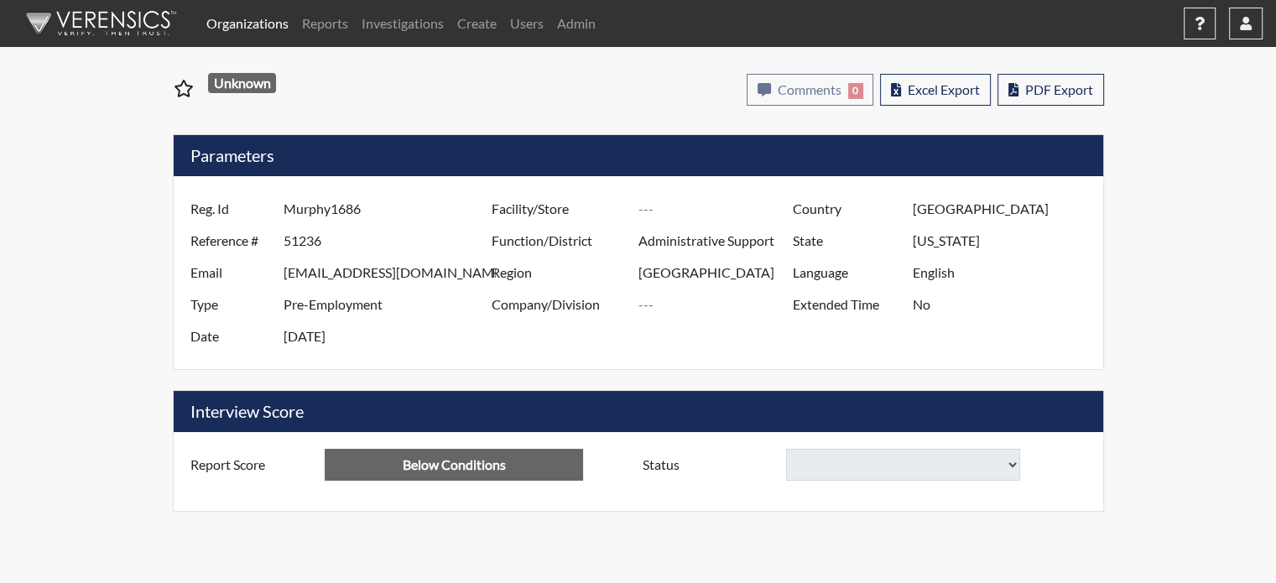
select select
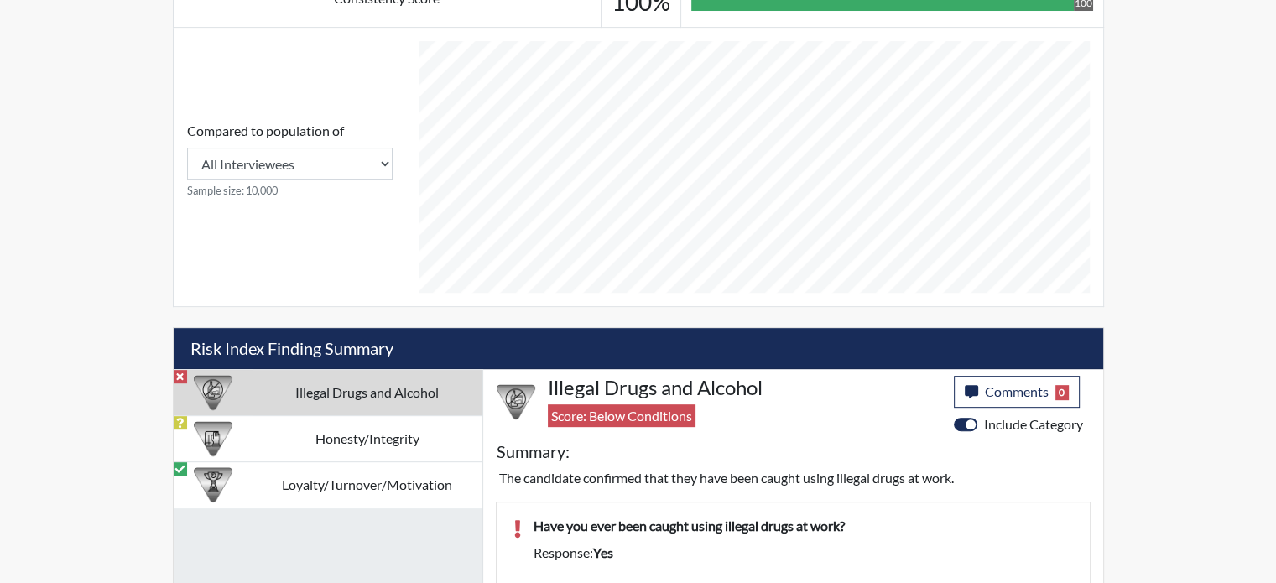
scroll to position [691, 0]
